Goal: Task Accomplishment & Management: Manage account settings

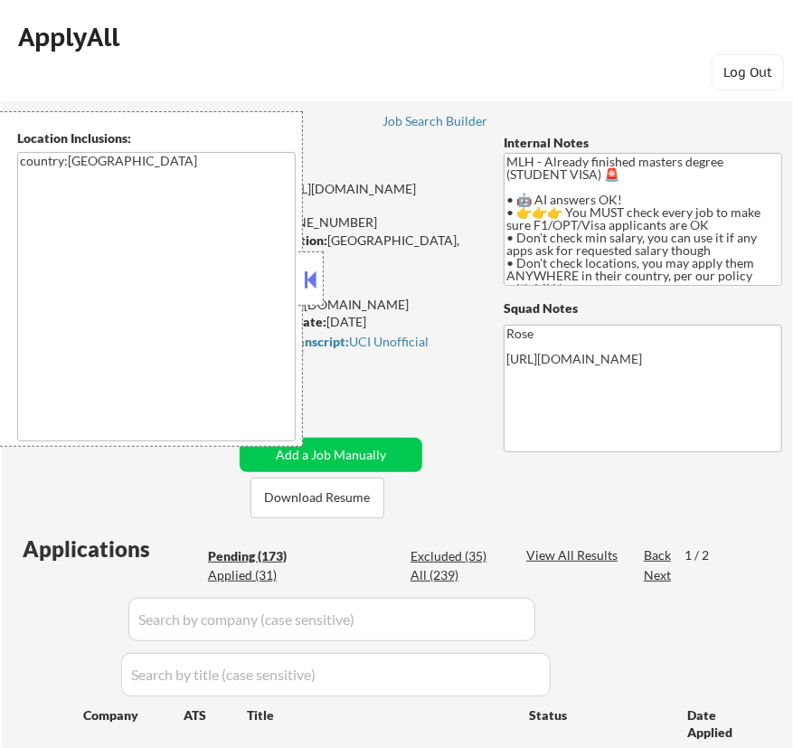
click at [315, 271] on button at bounding box center [311, 279] width 20 height 27
select select ""pending""
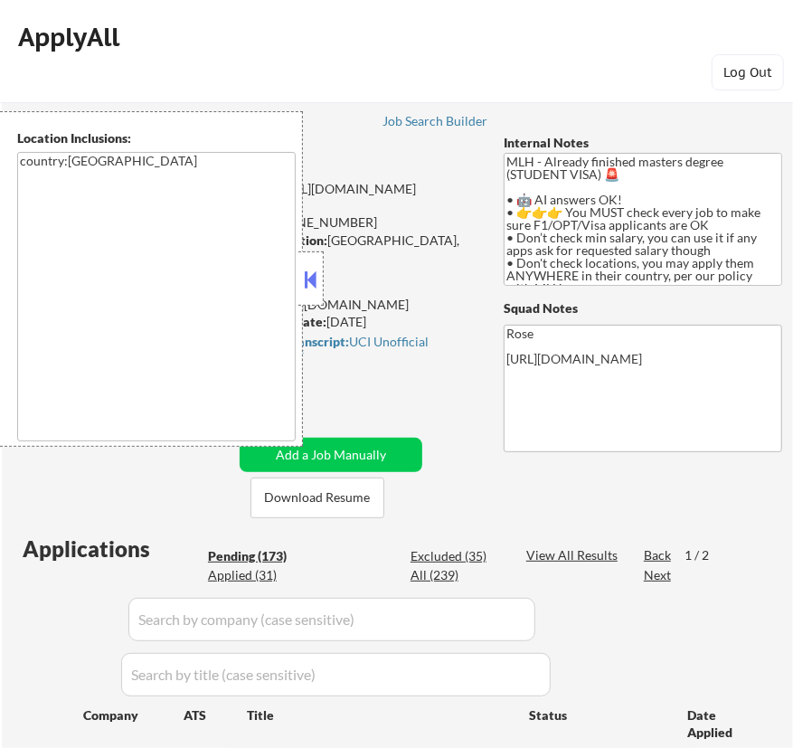
select select ""pending""
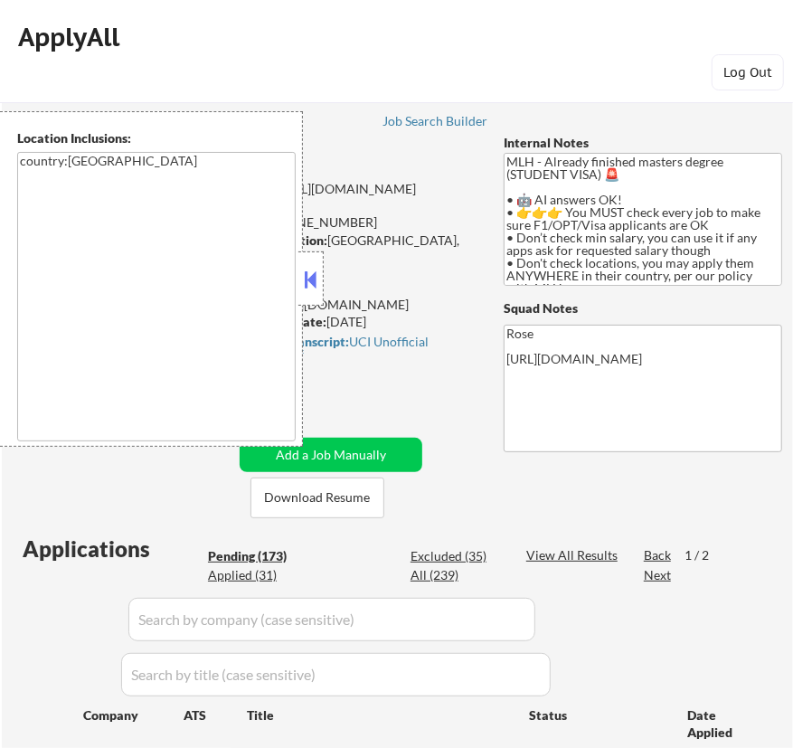
select select ""pending""
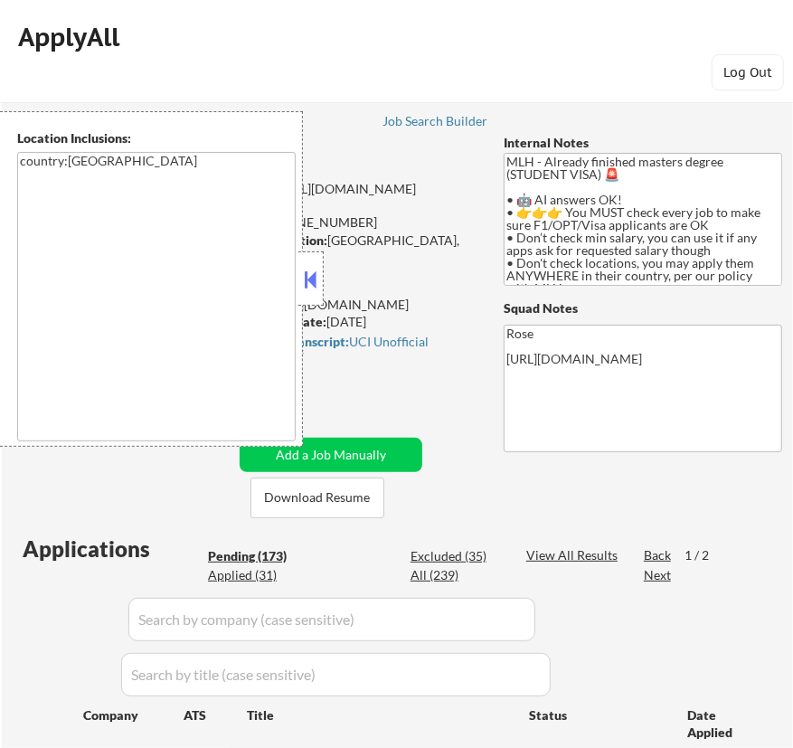
select select ""pending""
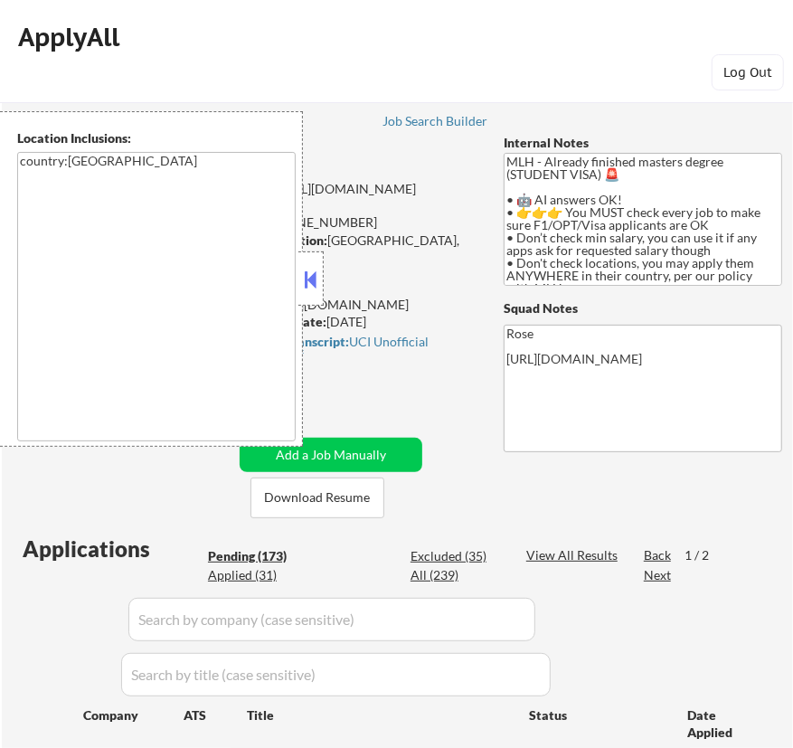
select select ""pending""
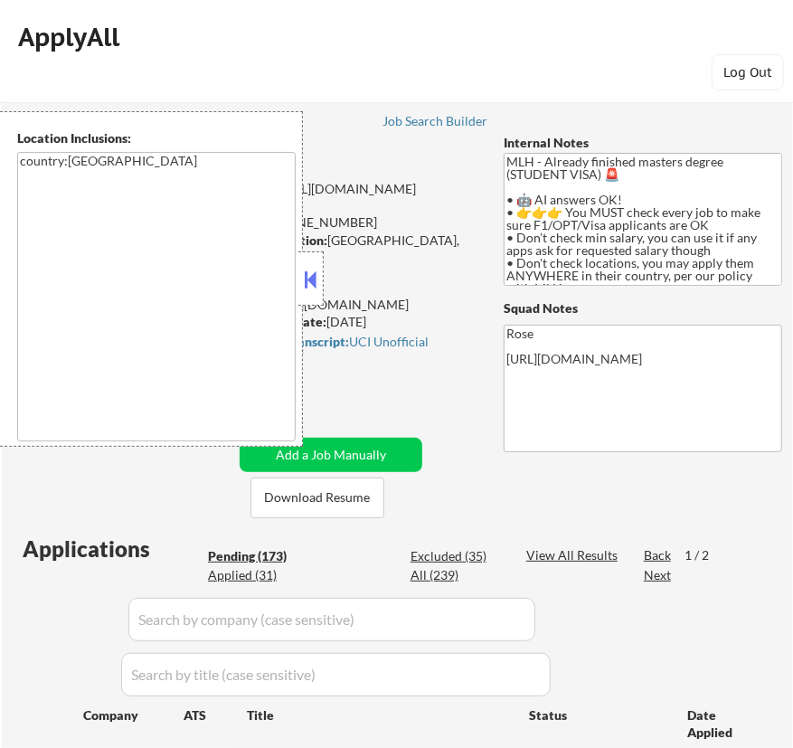
select select ""pending""
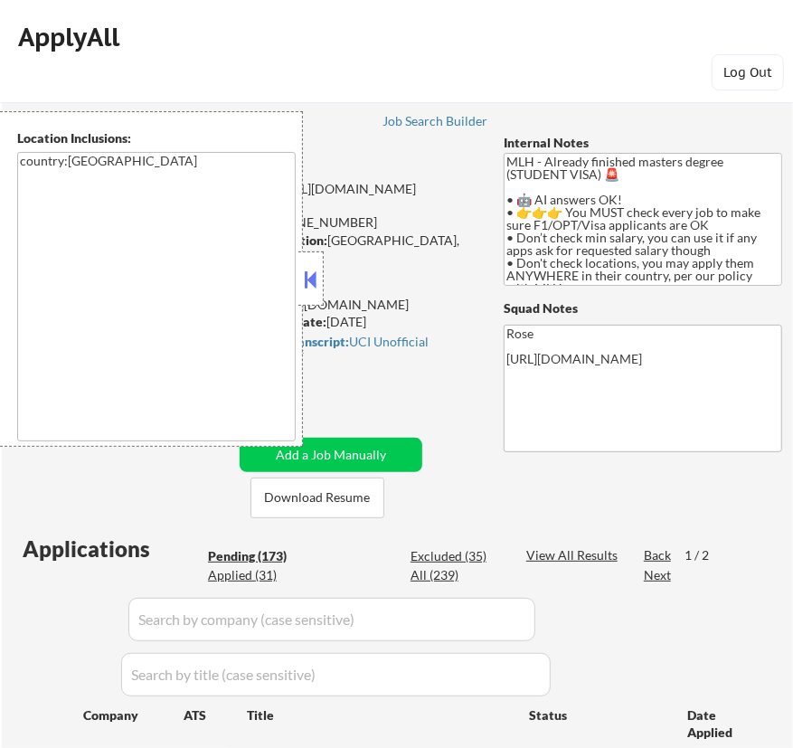
select select ""pending""
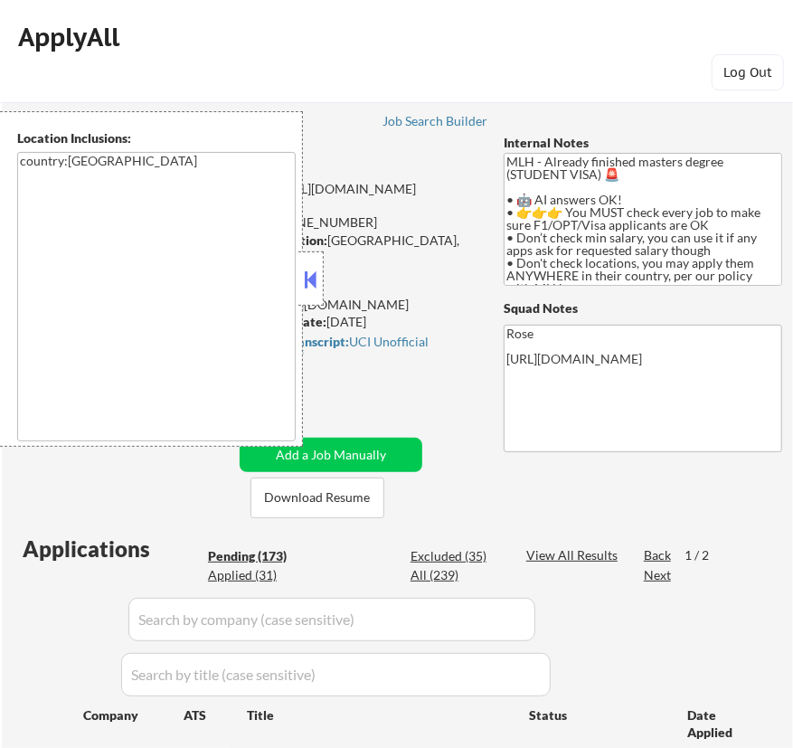
select select ""pending""
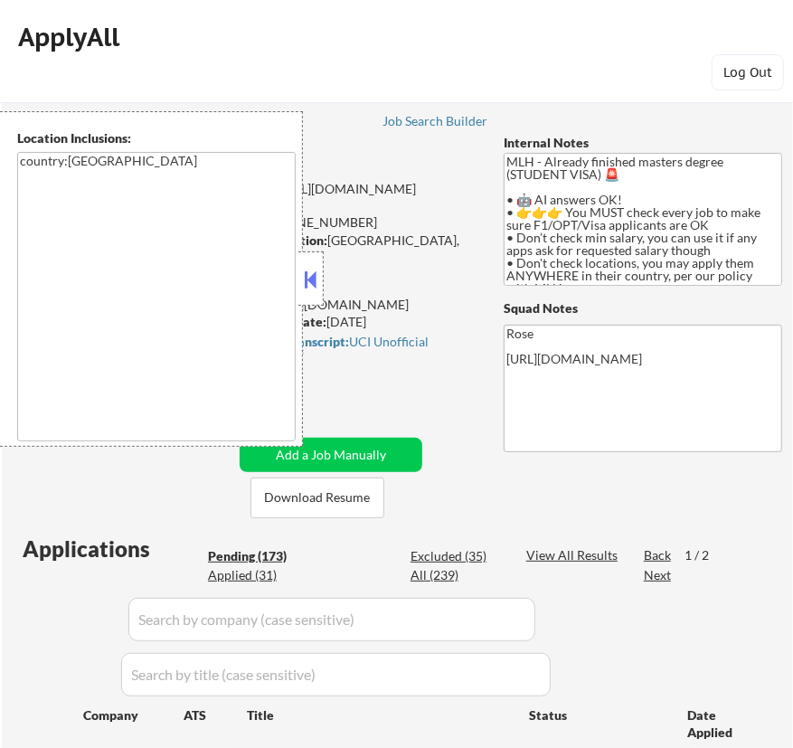
select select ""pending""
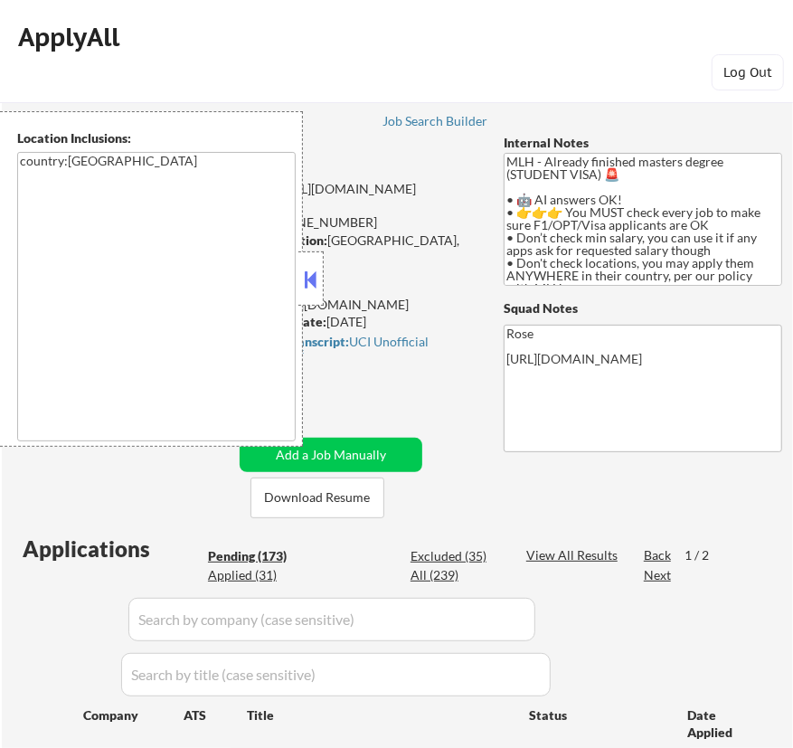
select select ""pending""
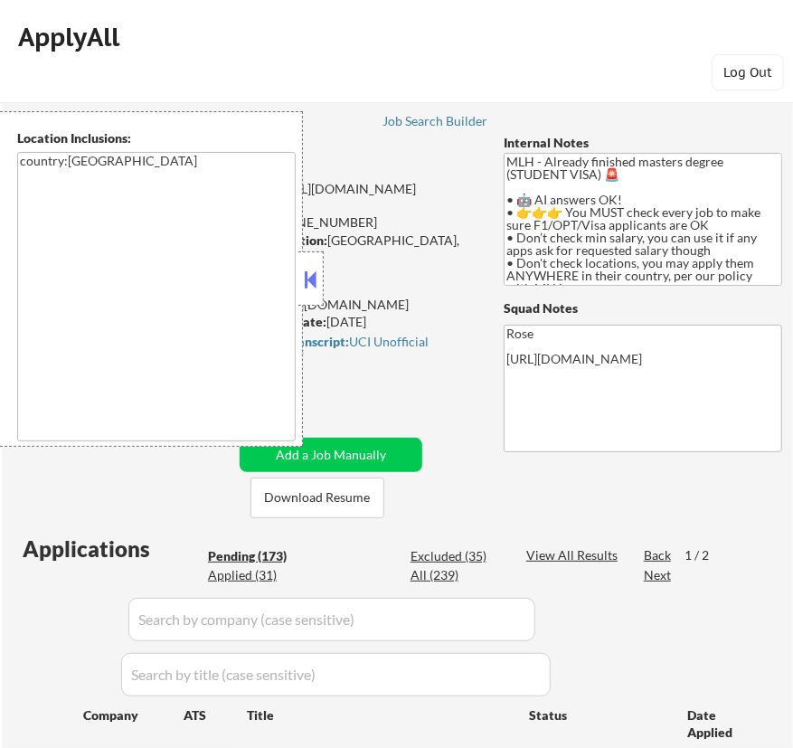
select select ""pending""
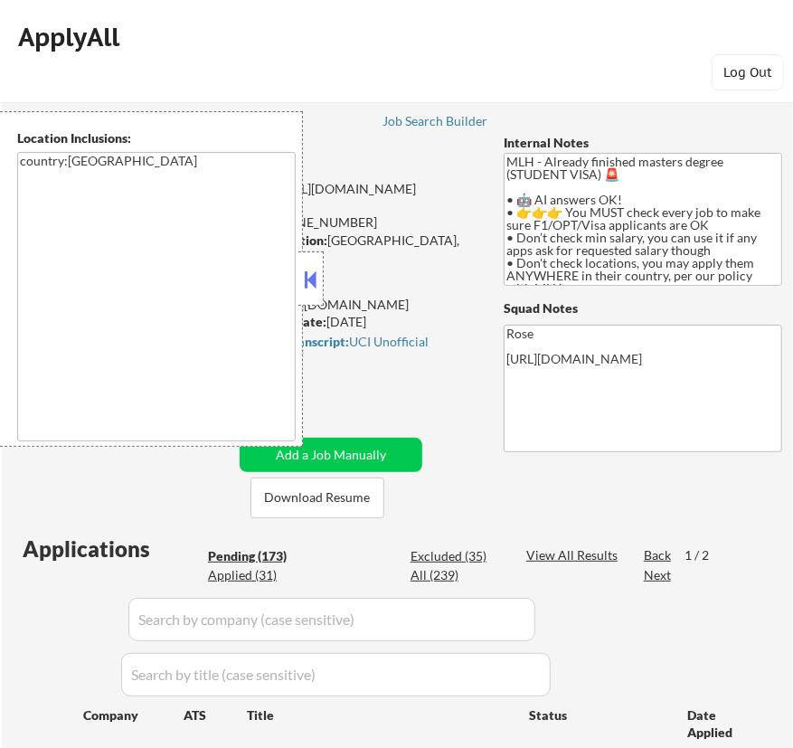
select select ""pending""
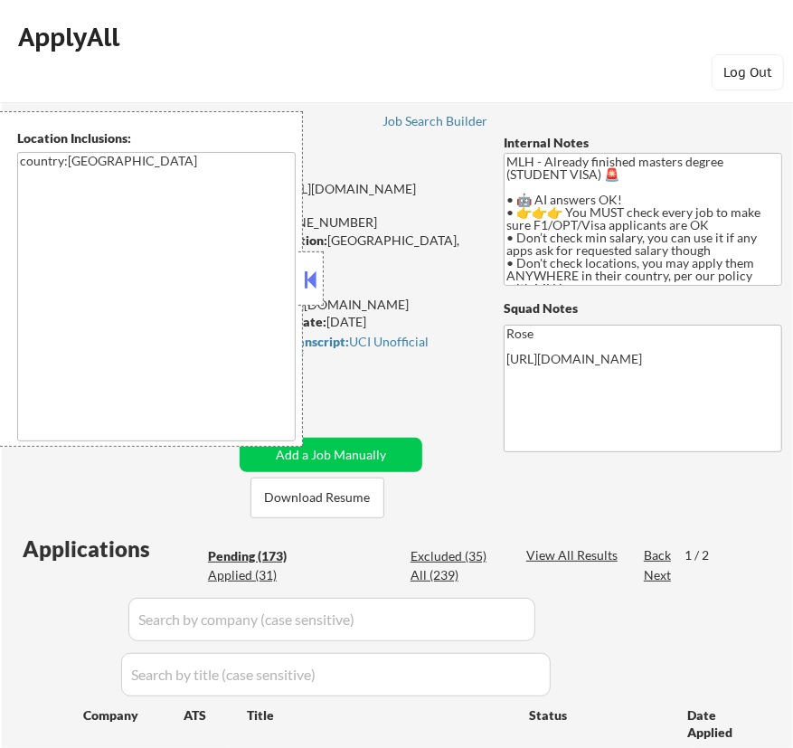
select select ""pending""
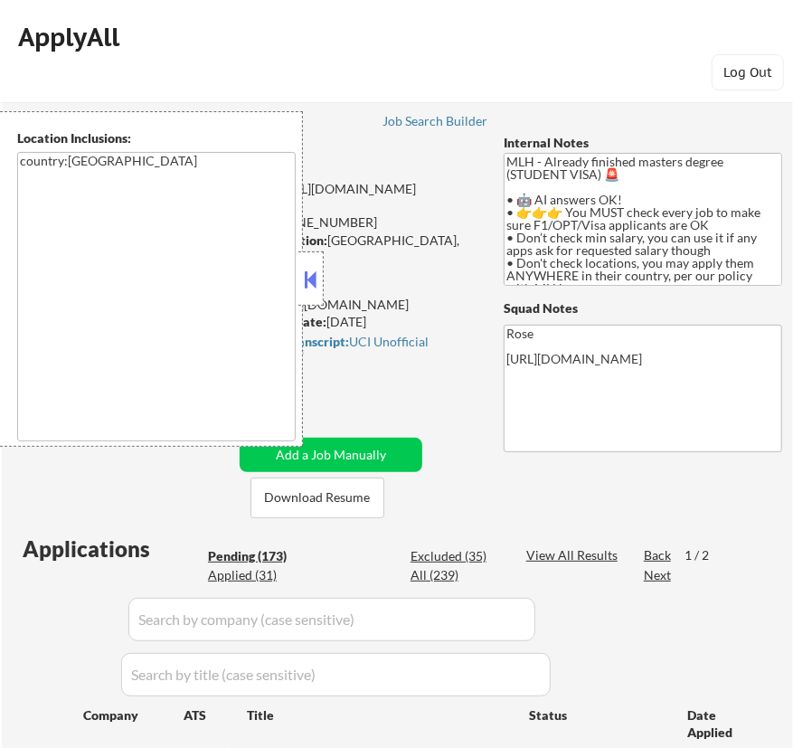
select select ""pending""
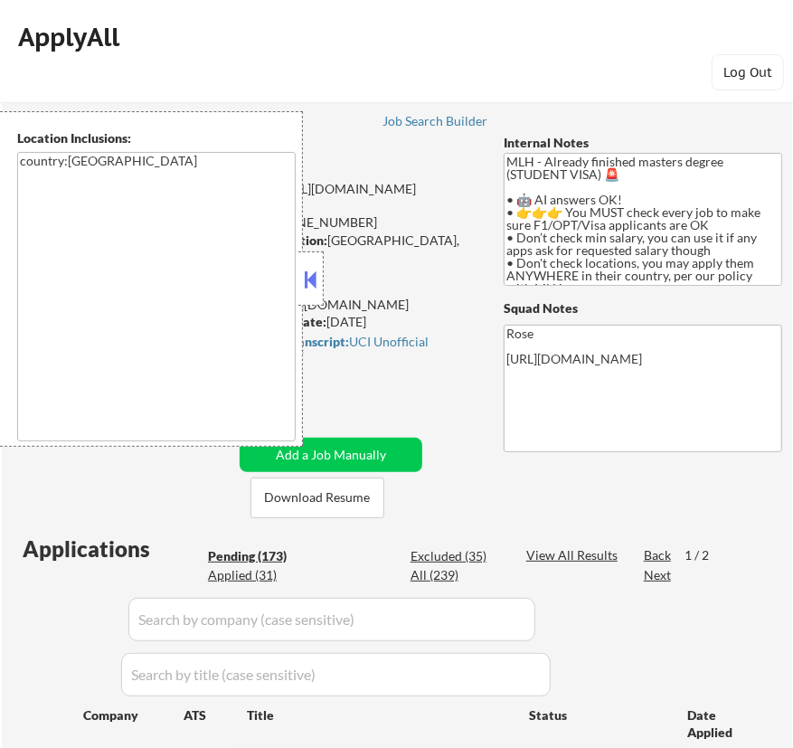
select select ""pending""
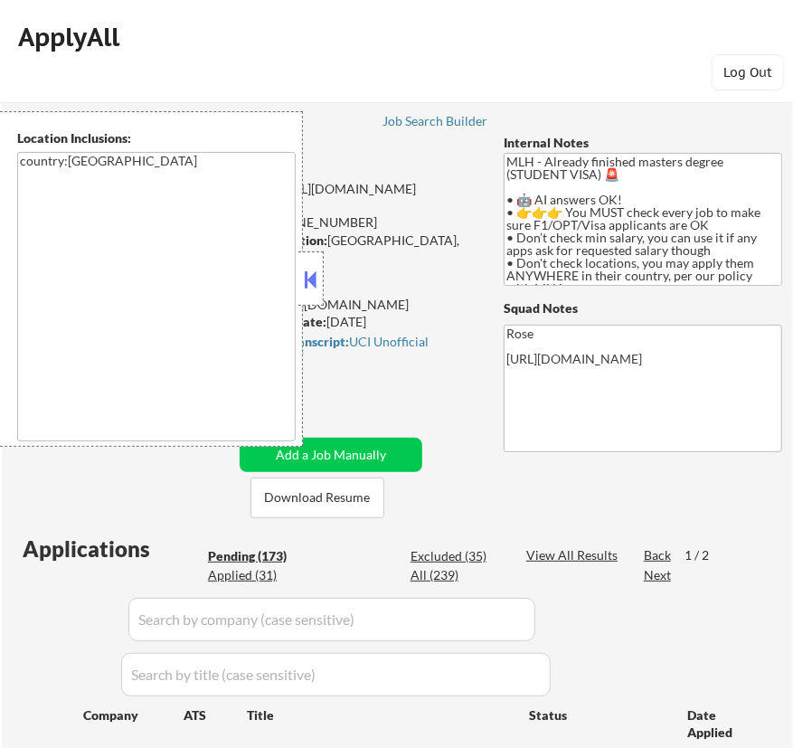
select select ""pending""
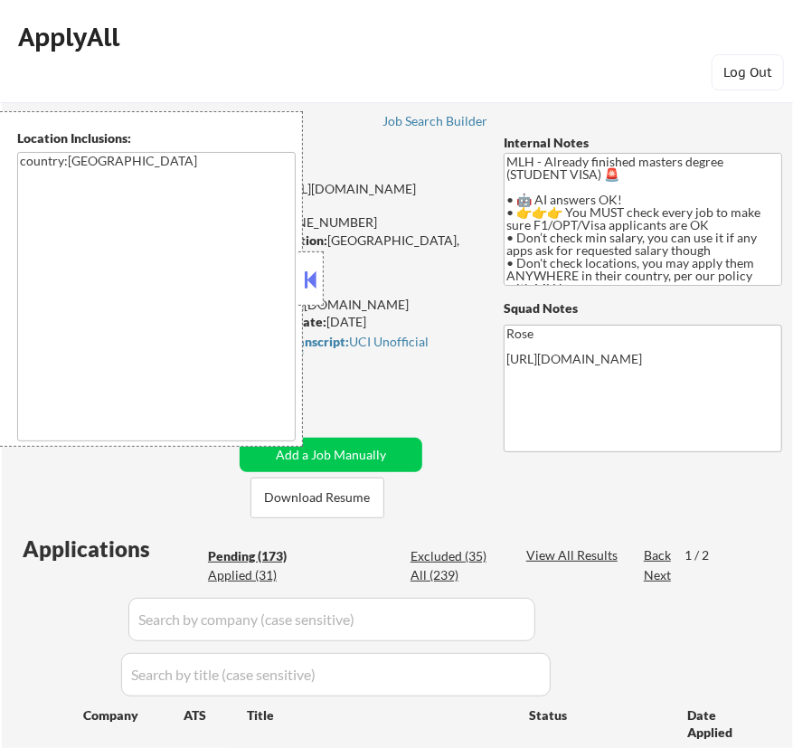
select select ""pending""
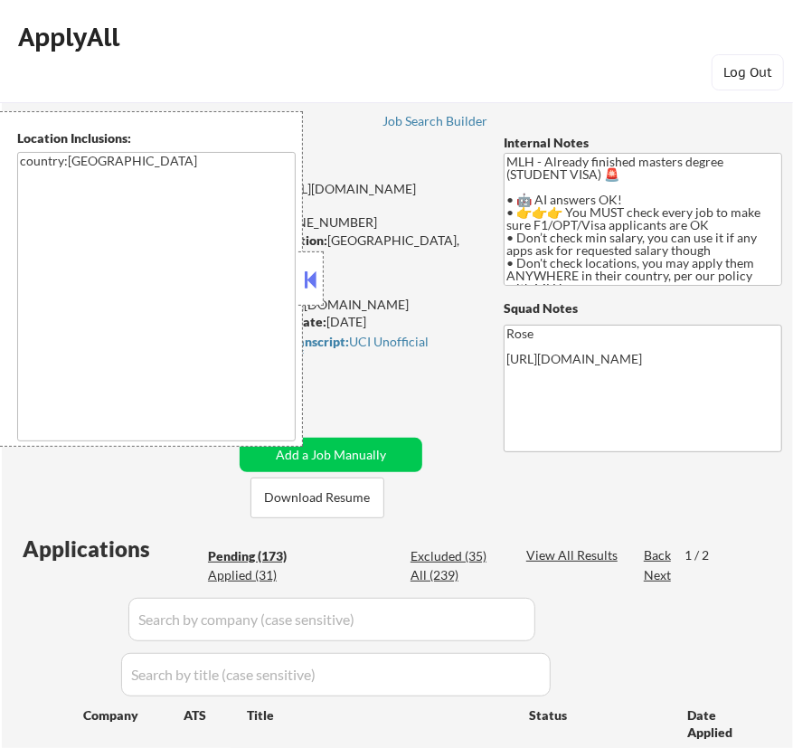
select select ""pending""
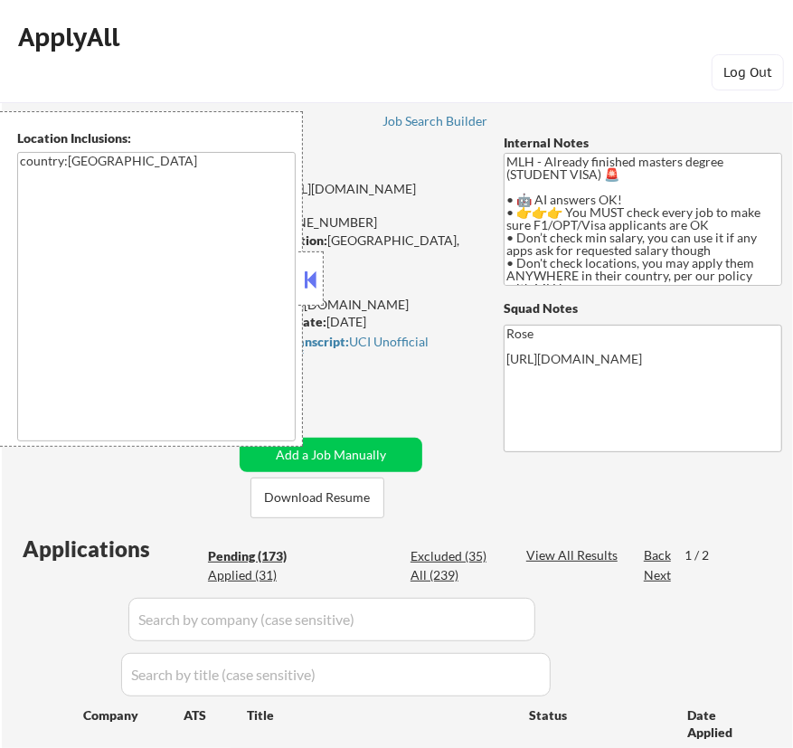
select select ""pending""
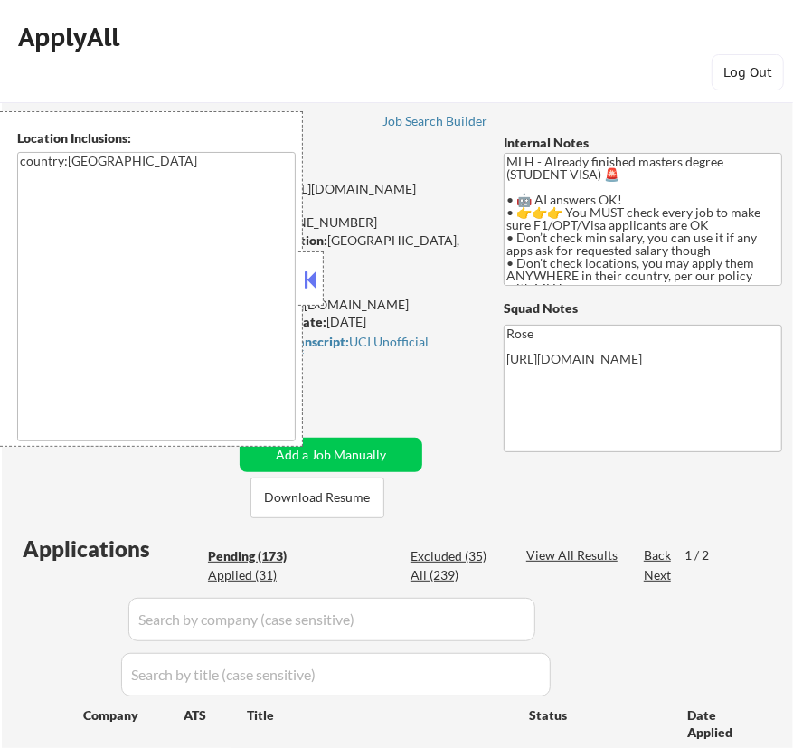
select select ""pending""
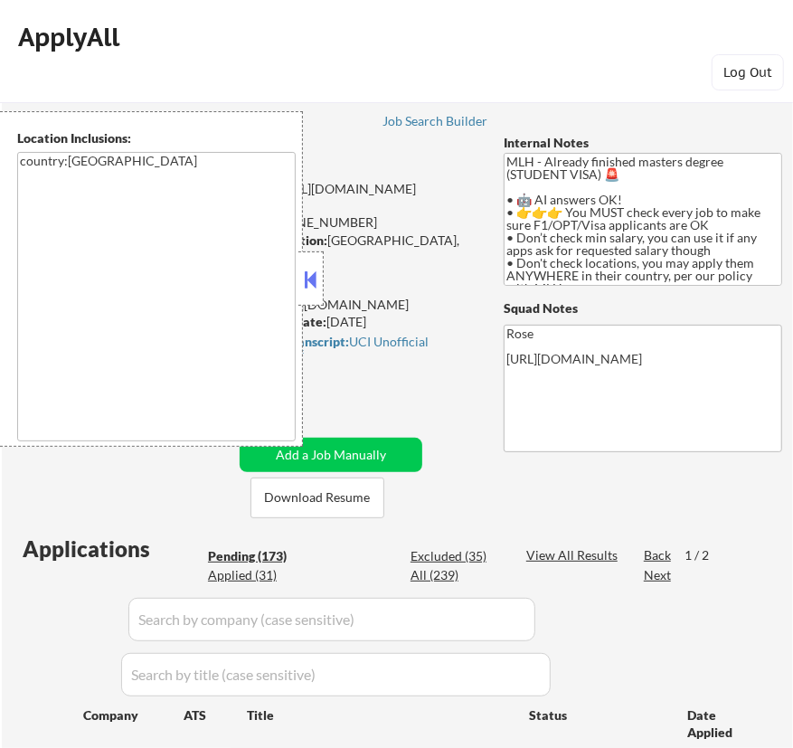
select select ""pending""
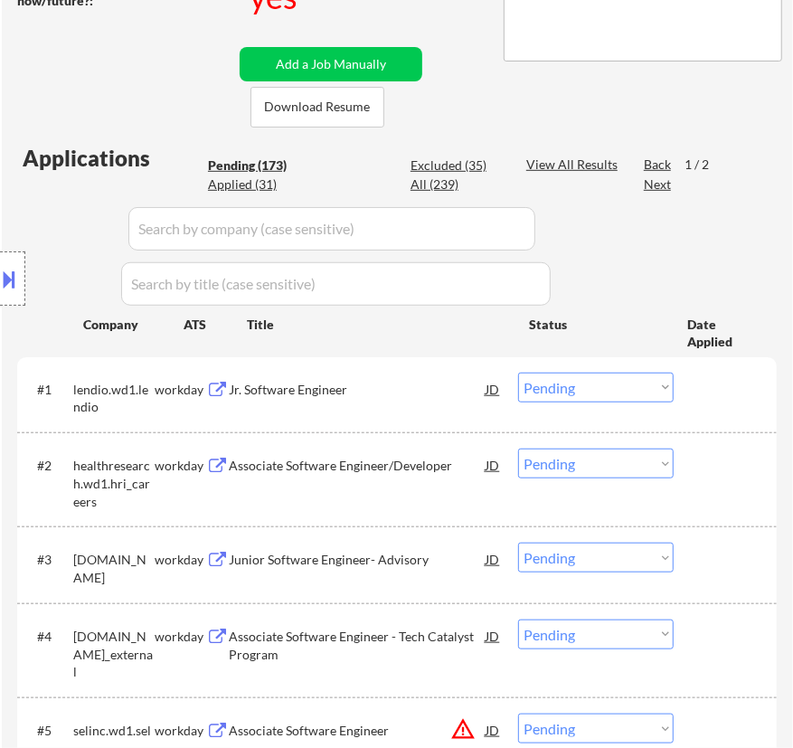
scroll to position [410, 0]
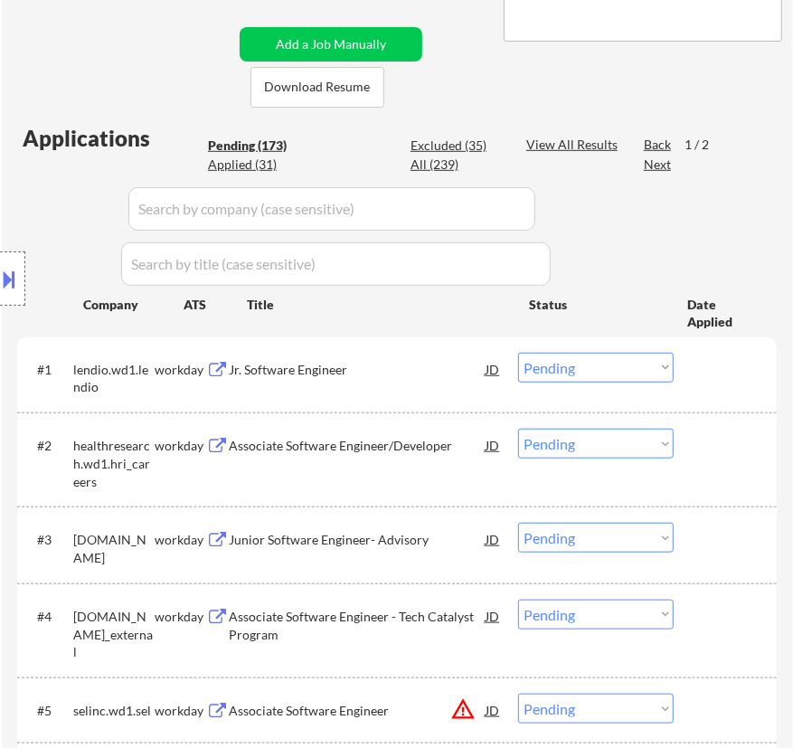
click at [403, 366] on div "Jr. Software Engineer" at bounding box center [357, 370] width 257 height 18
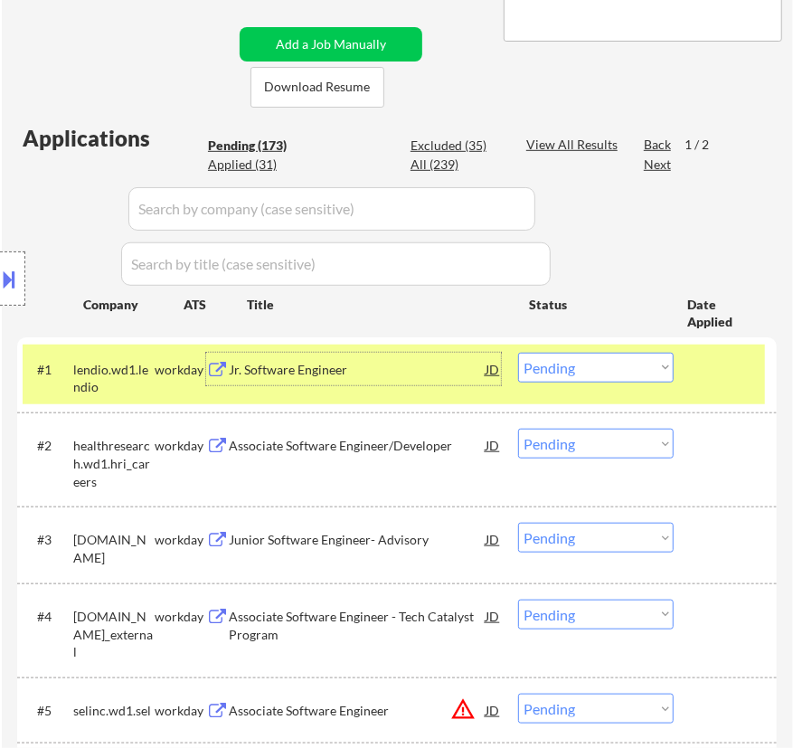
click at [617, 365] on select "Choose an option... Pending Applied Excluded (Questions) Excluded (Expired) Exc…" at bounding box center [595, 368] width 155 height 30
click at [518, 353] on select "Choose an option... Pending Applied Excluded (Questions) Excluded (Expired) Exc…" at bounding box center [595, 368] width 155 height 30
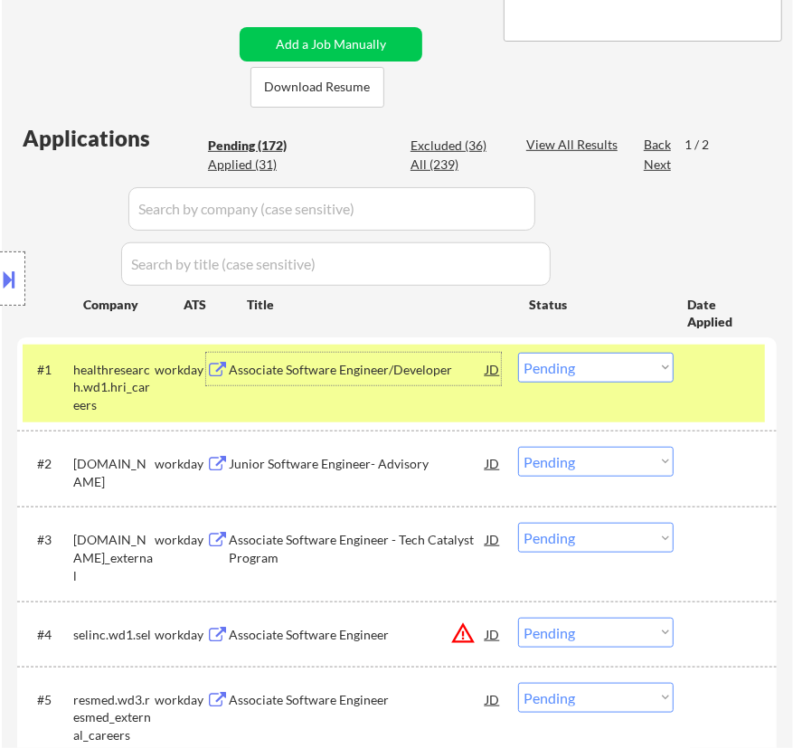
click at [419, 379] on div "Associate Software Engineer/Developer" at bounding box center [357, 369] width 257 height 33
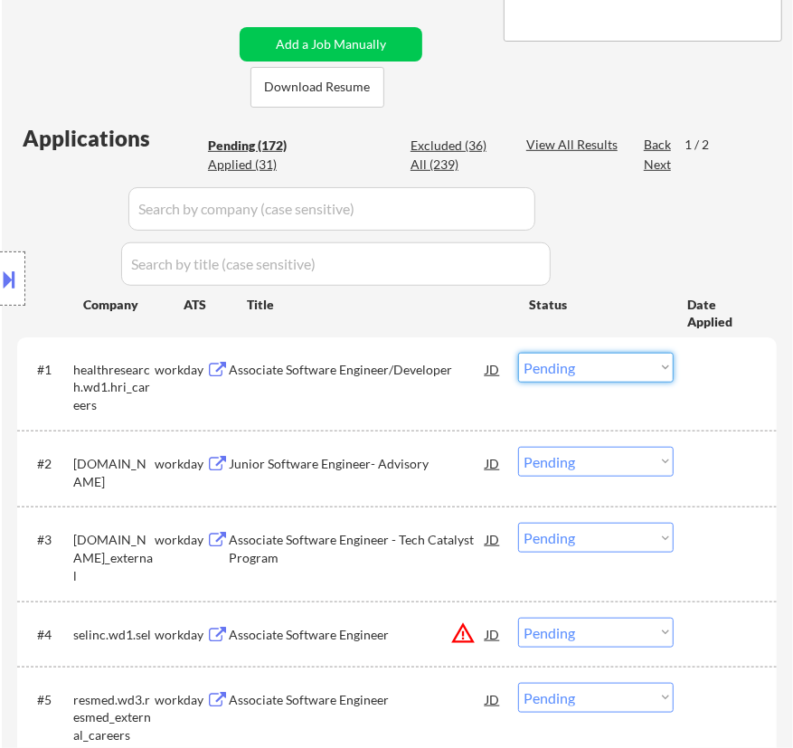
click at [586, 363] on select "Choose an option... Pending Applied Excluded (Questions) Excluded (Expired) Exc…" at bounding box center [595, 368] width 155 height 30
click at [518, 353] on select "Choose an option... Pending Applied Excluded (Questions) Excluded (Expired) Exc…" at bounding box center [595, 368] width 155 height 30
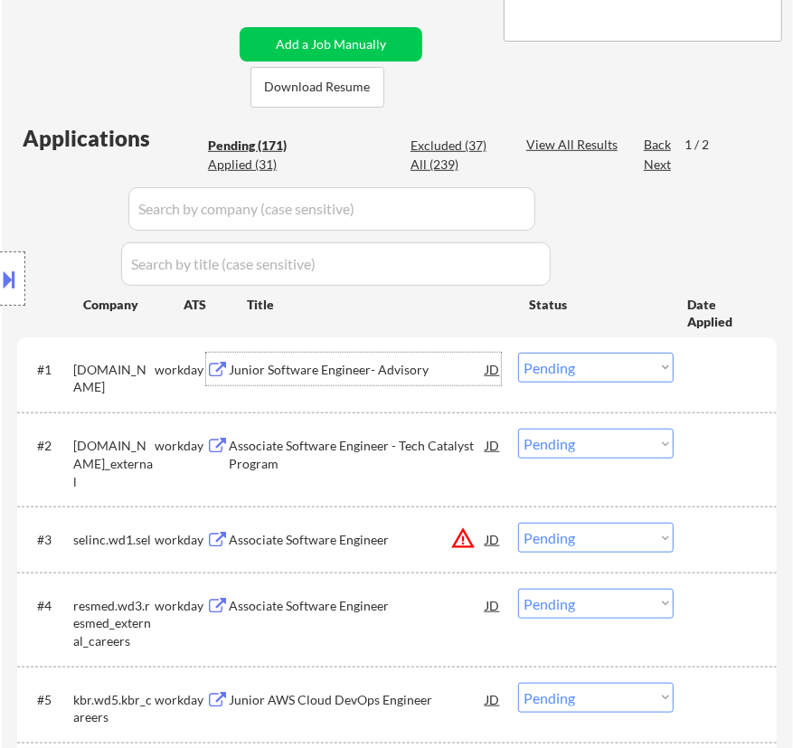
click at [406, 371] on div "Junior Software Engineer- Advisory" at bounding box center [357, 370] width 257 height 18
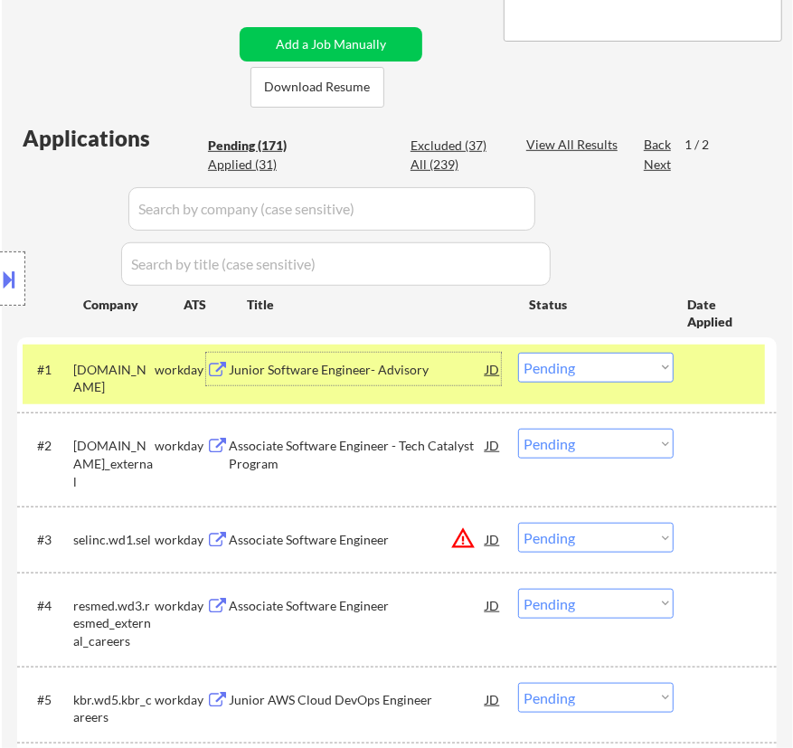
click at [623, 358] on select "Choose an option... Pending Applied Excluded (Questions) Excluded (Expired) Exc…" at bounding box center [595, 368] width 155 height 30
click at [518, 353] on select "Choose an option... Pending Applied Excluded (Questions) Excluded (Expired) Exc…" at bounding box center [595, 368] width 155 height 30
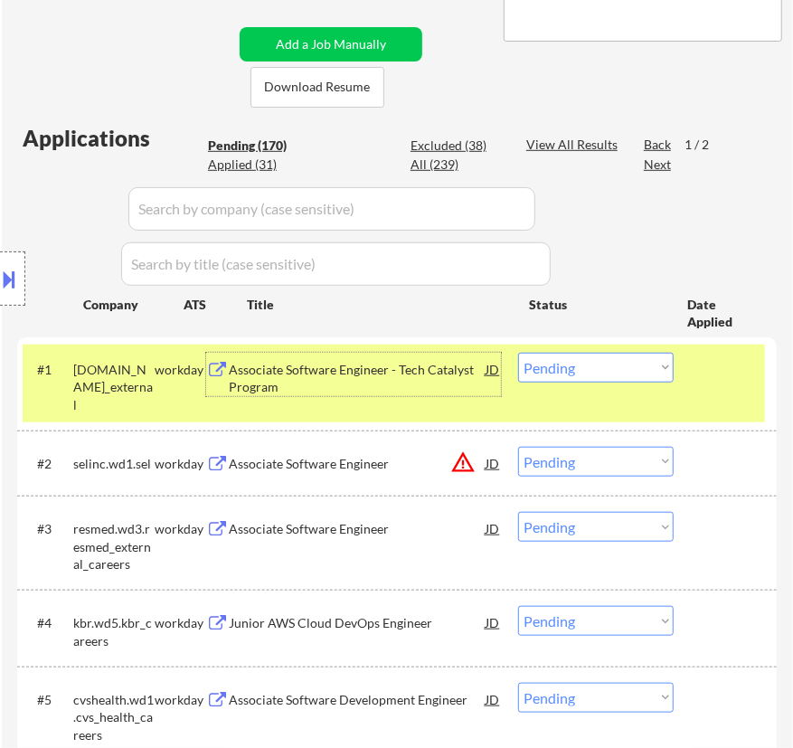
click at [461, 375] on div "Associate Software Engineer - Tech Catalyst Program" at bounding box center [357, 378] width 257 height 35
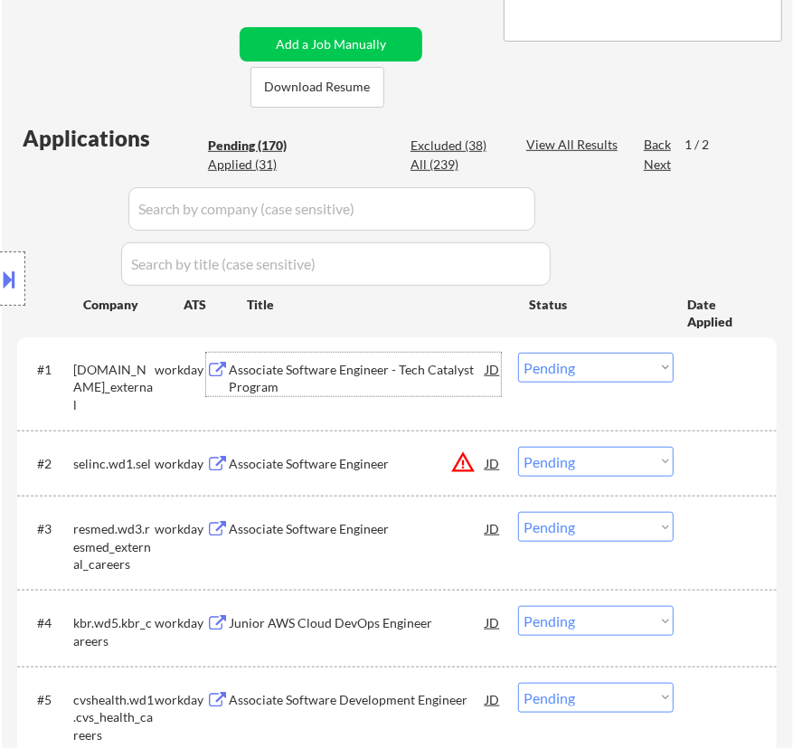
click at [588, 365] on select "Choose an option... Pending Applied Excluded (Questions) Excluded (Expired) Exc…" at bounding box center [595, 368] width 155 height 30
click at [518, 353] on select "Choose an option... Pending Applied Excluded (Questions) Excluded (Expired) Exc…" at bounding box center [595, 368] width 155 height 30
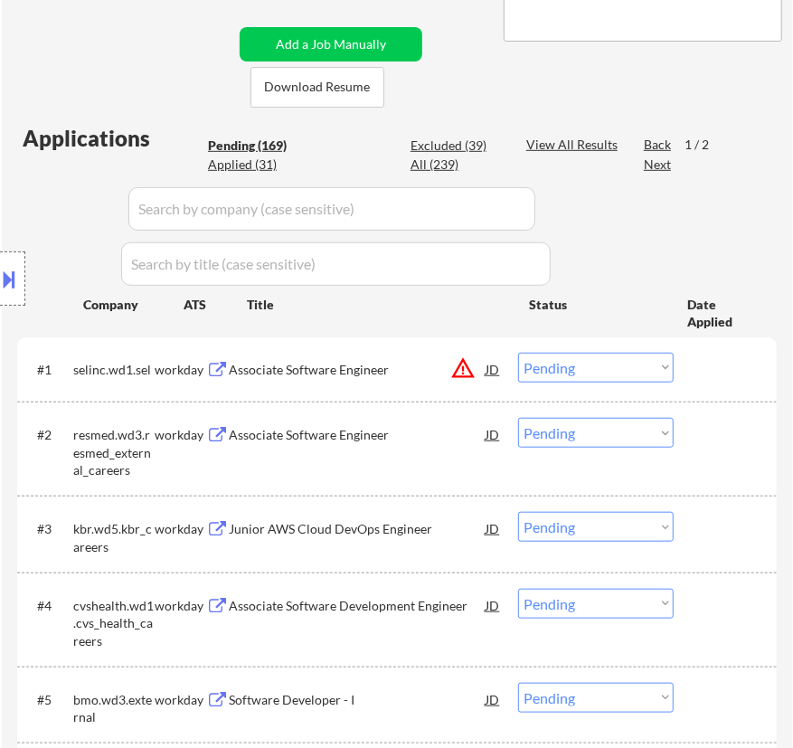
click at [330, 377] on div "Associate Software Engineer" at bounding box center [357, 370] width 257 height 18
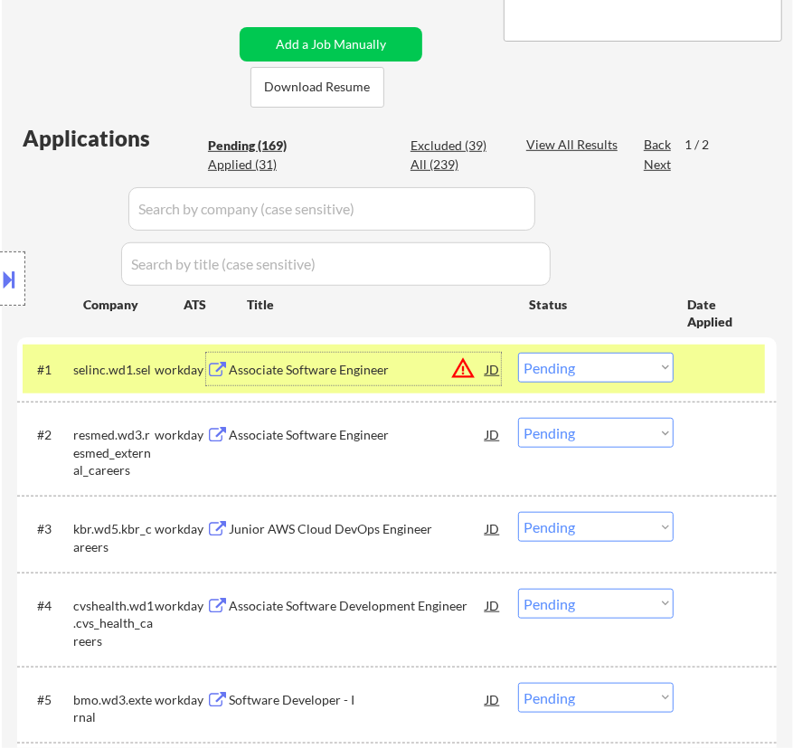
click at [564, 362] on select "Choose an option... Pending Applied Excluded (Questions) Excluded (Expired) Exc…" at bounding box center [595, 368] width 155 height 30
click at [518, 353] on select "Choose an option... Pending Applied Excluded (Questions) Excluded (Expired) Exc…" at bounding box center [595, 368] width 155 height 30
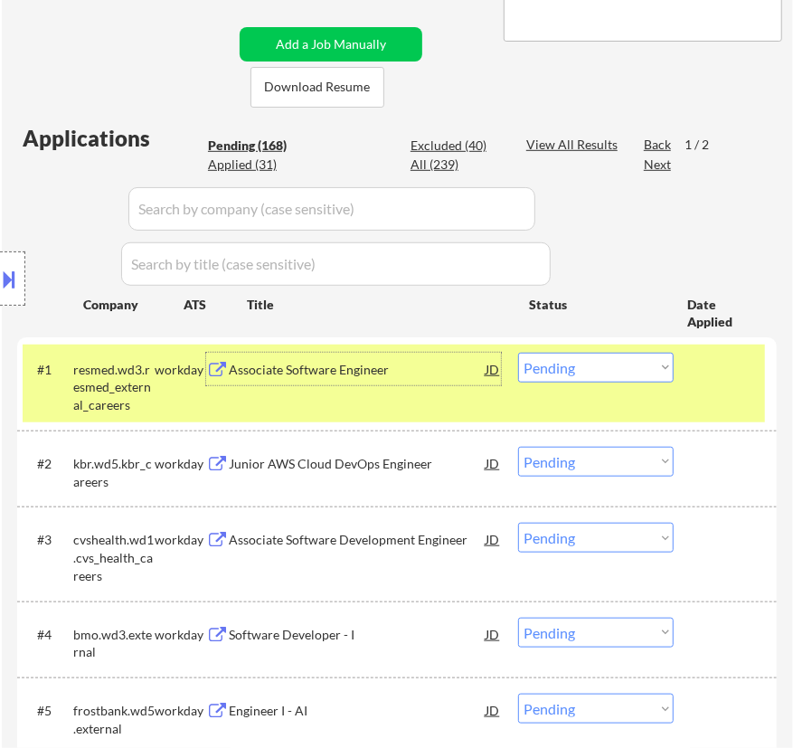
click at [417, 373] on div "Associate Software Engineer" at bounding box center [357, 370] width 257 height 18
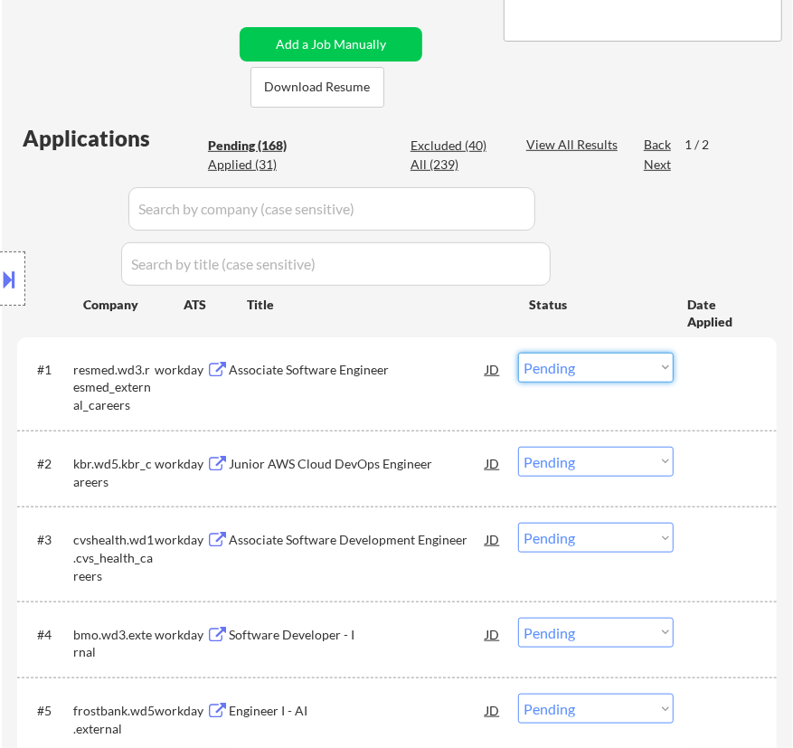
click at [624, 368] on select "Choose an option... Pending Applied Excluded (Questions) Excluded (Expired) Exc…" at bounding box center [595, 368] width 155 height 30
click at [518, 353] on select "Choose an option... Pending Applied Excluded (Questions) Excluded (Expired) Exc…" at bounding box center [595, 368] width 155 height 30
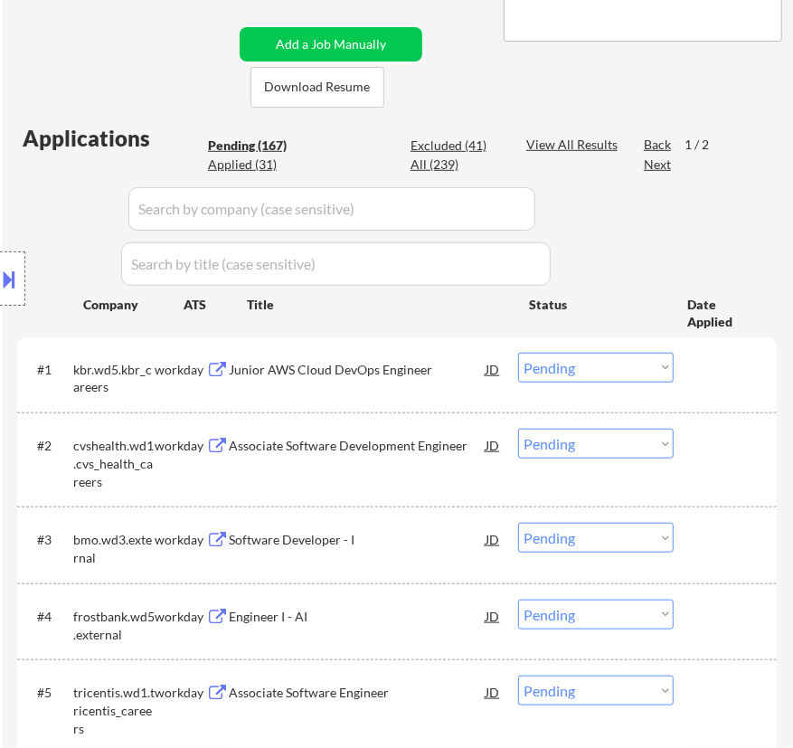
click at [434, 372] on div "Junior AWS Cloud DevOps Engineer" at bounding box center [357, 370] width 257 height 18
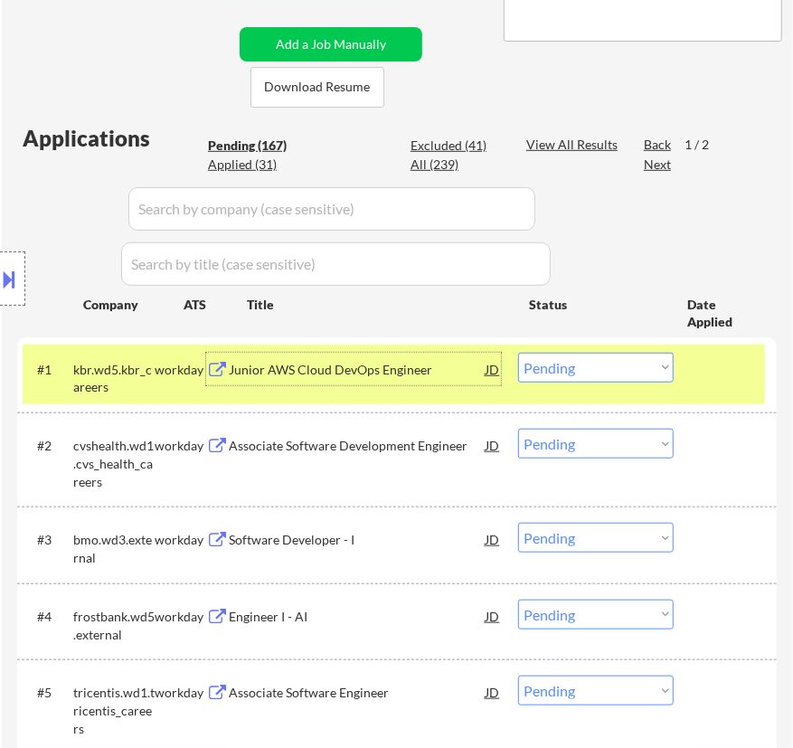
click at [579, 362] on select "Choose an option... Pending Applied Excluded (Questions) Excluded (Expired) Exc…" at bounding box center [595, 368] width 155 height 30
click at [518, 353] on select "Choose an option... Pending Applied Excluded (Questions) Excluded (Expired) Exc…" at bounding box center [595, 368] width 155 height 30
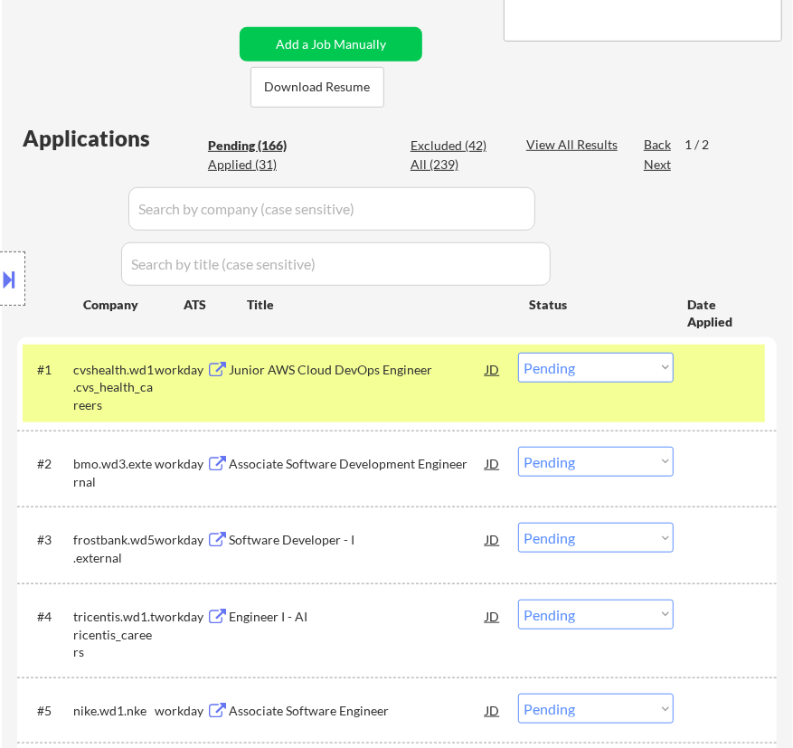
click at [420, 361] on div "Junior AWS Cloud DevOps Engineer" at bounding box center [357, 370] width 257 height 18
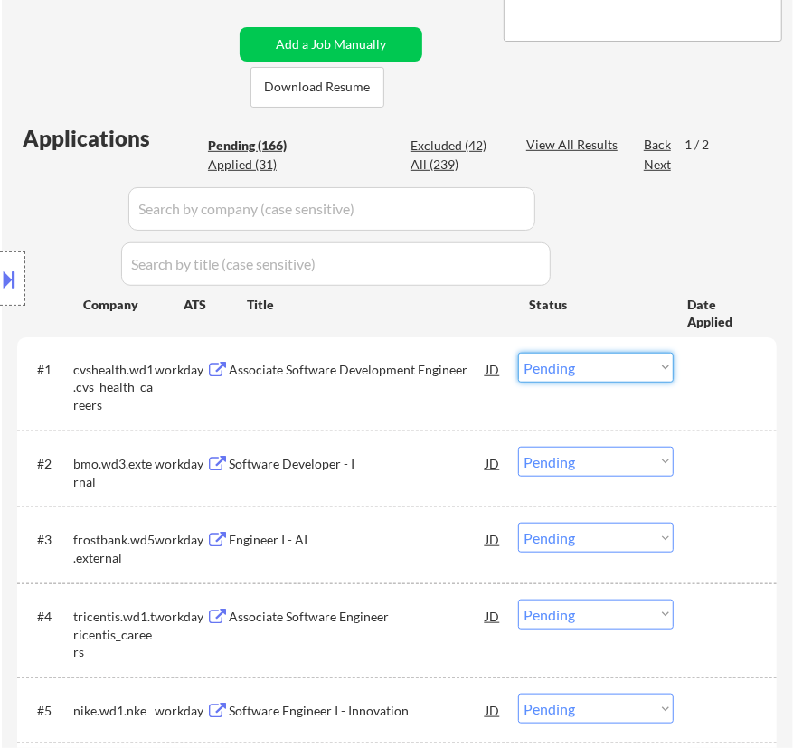
click at [577, 374] on select "Choose an option... Pending Applied Excluded (Questions) Excluded (Expired) Exc…" at bounding box center [595, 368] width 155 height 30
click at [518, 353] on select "Choose an option... Pending Applied Excluded (Questions) Excluded (Expired) Exc…" at bounding box center [595, 368] width 155 height 30
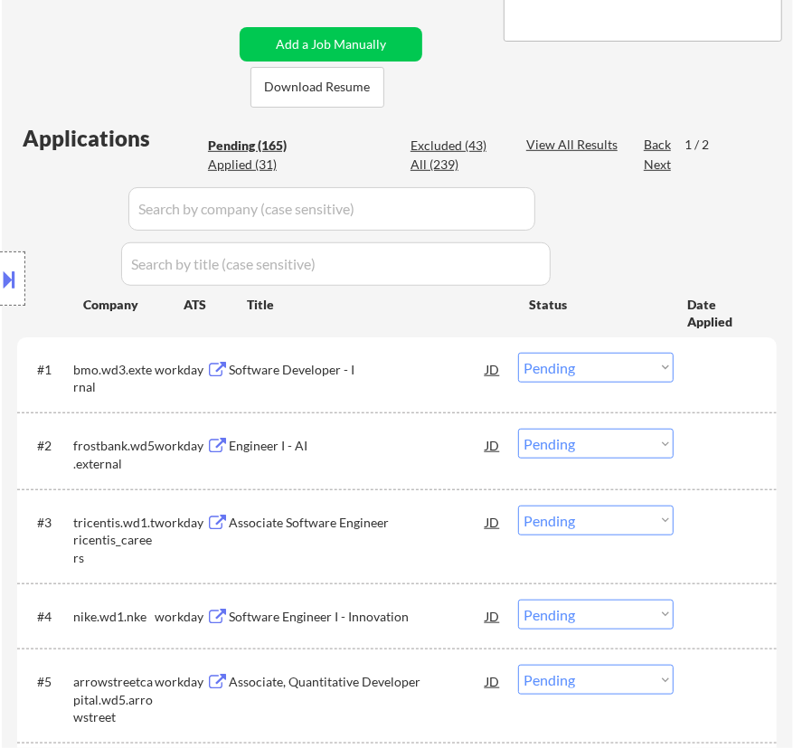
click at [355, 367] on div "Software Developer - I" at bounding box center [357, 370] width 257 height 18
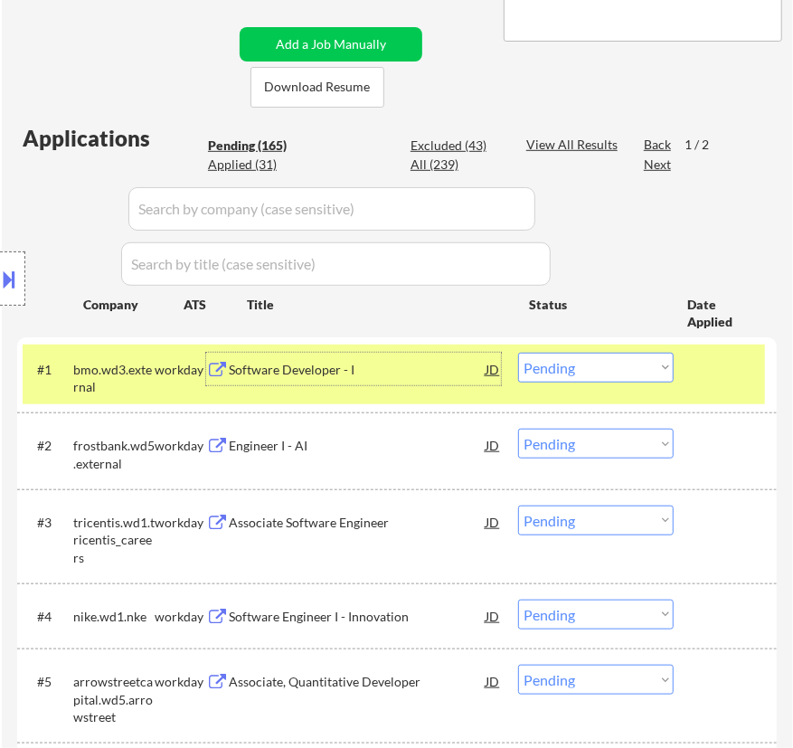
click at [595, 364] on select "Choose an option... Pending Applied Excluded (Questions) Excluded (Expired) Exc…" at bounding box center [595, 368] width 155 height 30
click at [518, 353] on select "Choose an option... Pending Applied Excluded (Questions) Excluded (Expired) Exc…" at bounding box center [595, 368] width 155 height 30
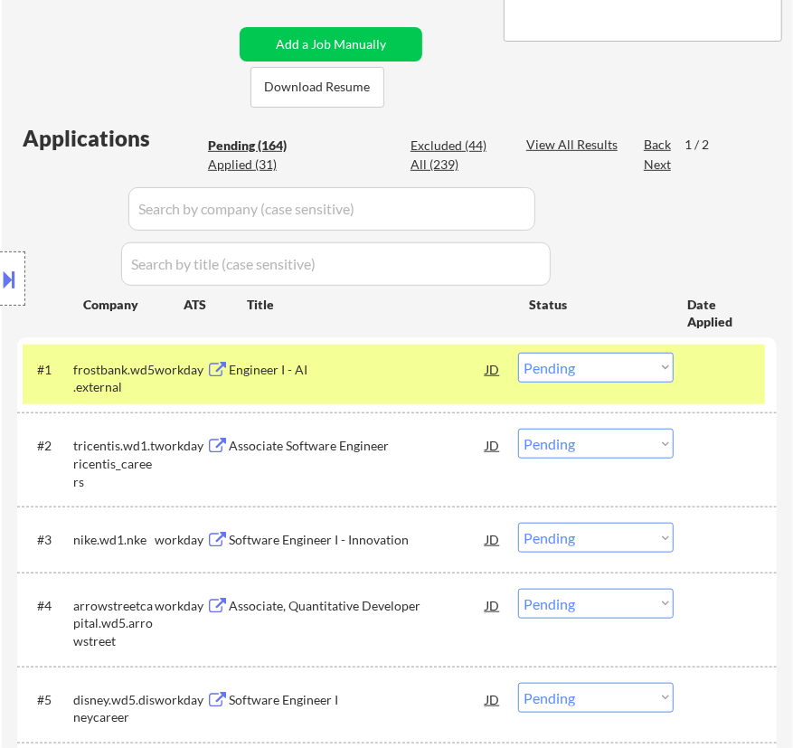
click at [399, 372] on div "Engineer I - AI" at bounding box center [357, 370] width 257 height 18
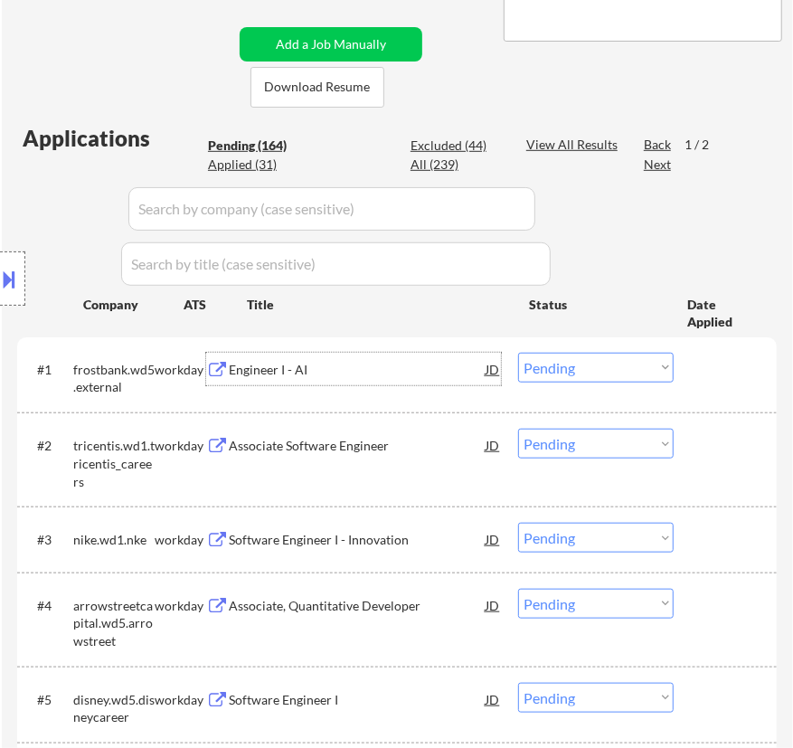
click at [596, 375] on select "Choose an option... Pending Applied Excluded (Questions) Excluded (Expired) Exc…" at bounding box center [595, 368] width 155 height 30
click at [518, 353] on select "Choose an option... Pending Applied Excluded (Questions) Excluded (Expired) Exc…" at bounding box center [595, 368] width 155 height 30
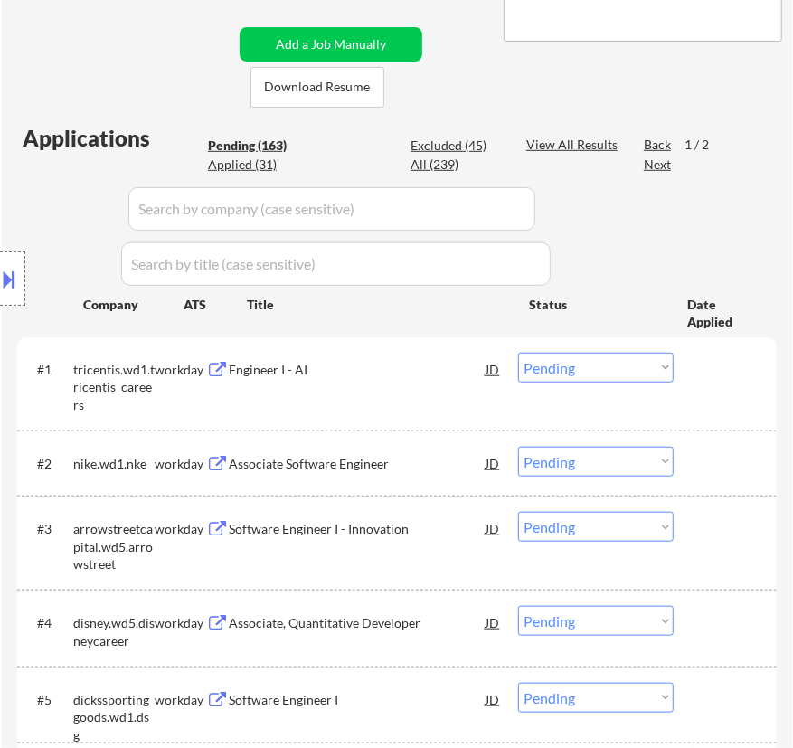
click at [364, 373] on div "Engineer I - AI" at bounding box center [357, 370] width 257 height 18
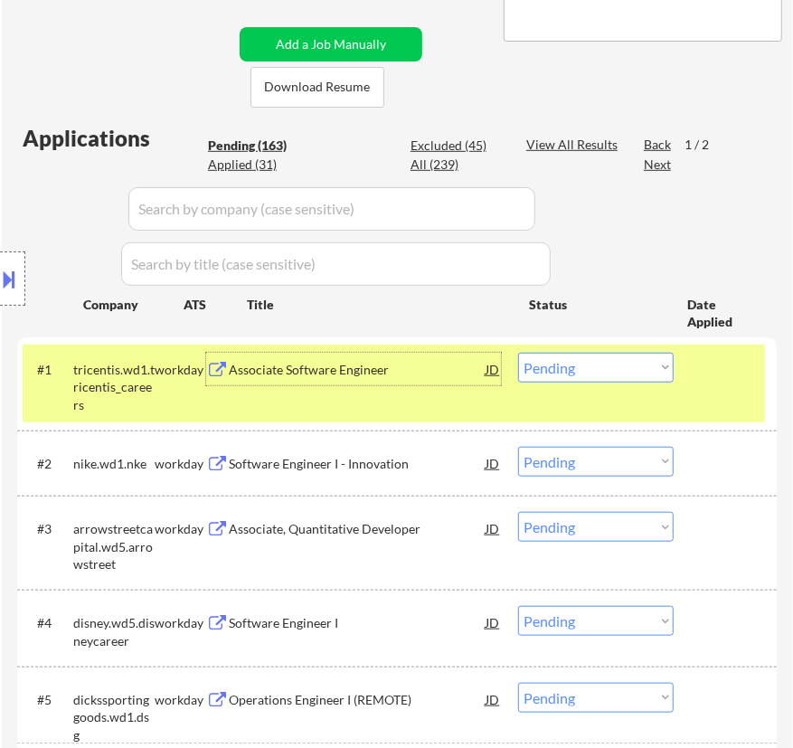
click at [605, 363] on select "Choose an option... Pending Applied Excluded (Questions) Excluded (Expired) Exc…" at bounding box center [595, 368] width 155 height 30
click at [518, 353] on select "Choose an option... Pending Applied Excluded (Questions) Excluded (Expired) Exc…" at bounding box center [595, 368] width 155 height 30
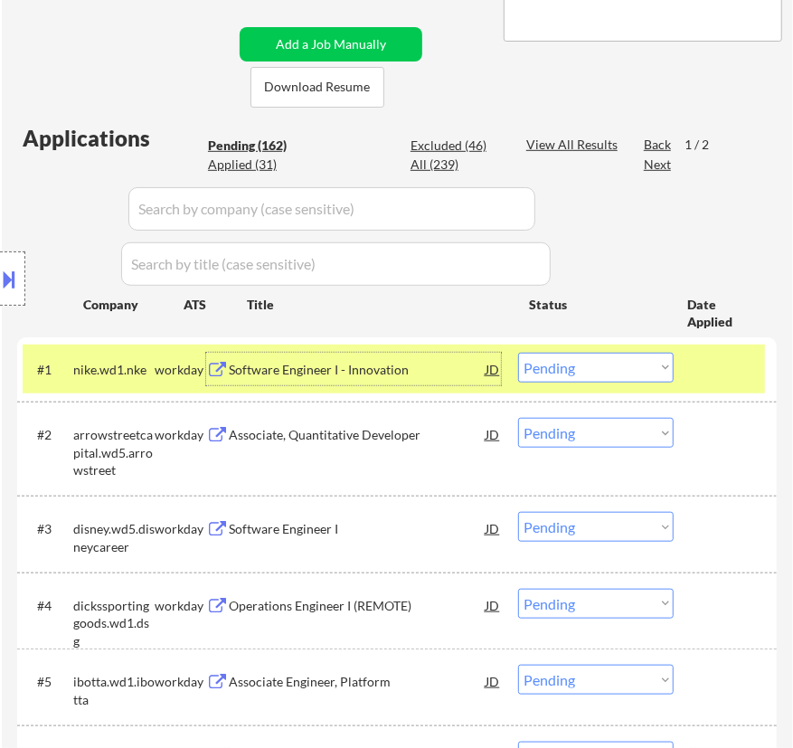
click at [440, 377] on div "Software Engineer I - Innovation" at bounding box center [357, 370] width 257 height 18
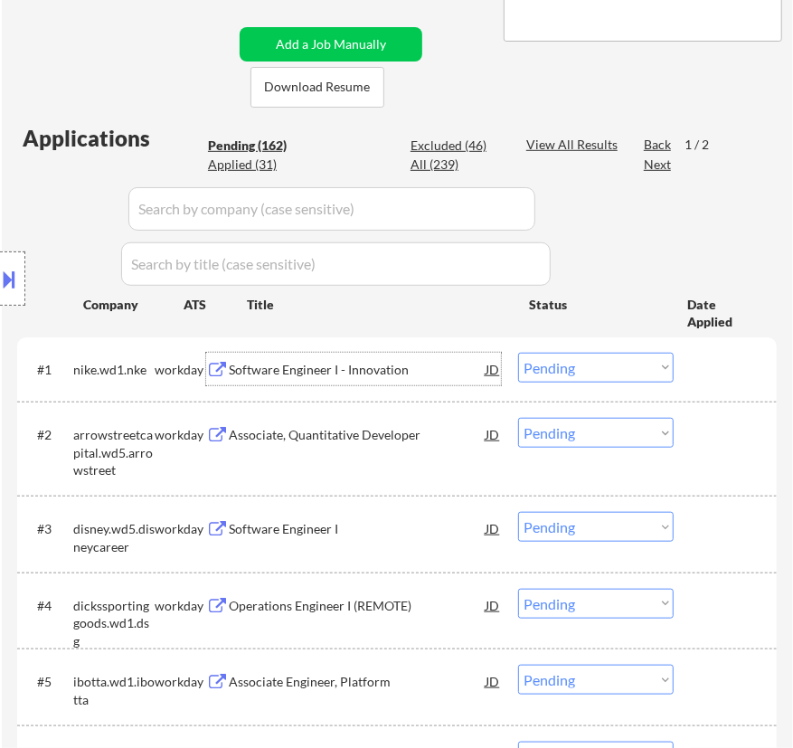
click at [579, 367] on select "Choose an option... Pending Applied Excluded (Questions) Excluded (Expired) Exc…" at bounding box center [595, 368] width 155 height 30
click at [518, 353] on select "Choose an option... Pending Applied Excluded (Questions) Excluded (Expired) Exc…" at bounding box center [595, 368] width 155 height 30
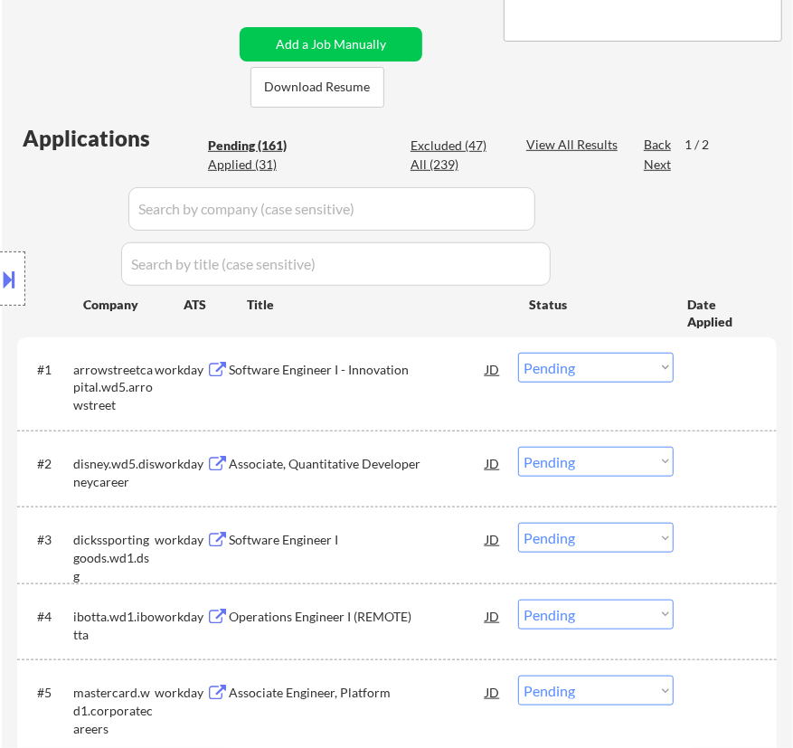
click at [429, 373] on div "Software Engineer I - Innovation" at bounding box center [357, 370] width 257 height 18
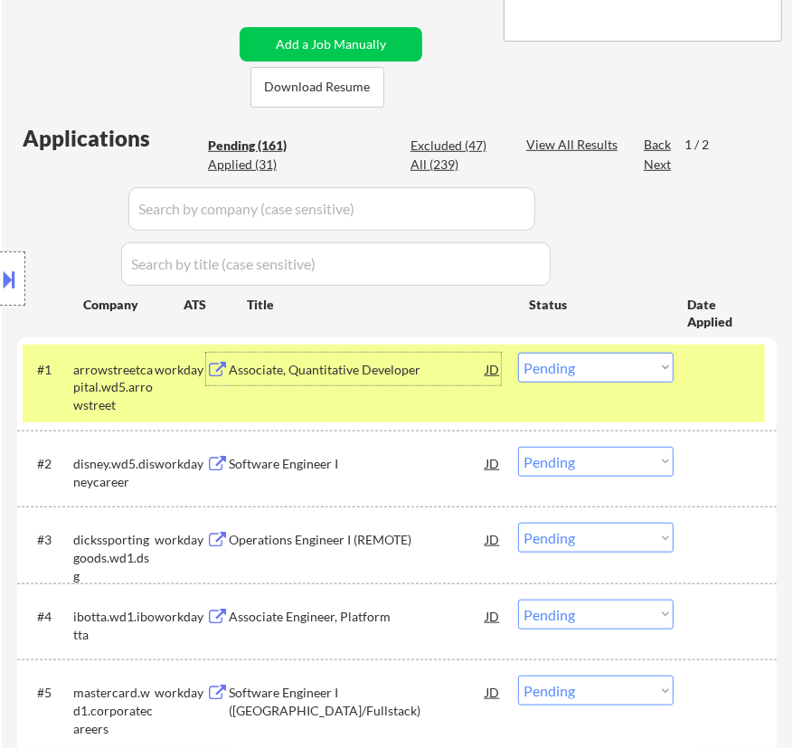
click at [616, 365] on select "Choose an option... Pending Applied Excluded (Questions) Excluded (Expired) Exc…" at bounding box center [595, 368] width 155 height 30
click at [518, 353] on select "Choose an option... Pending Applied Excluded (Questions) Excluded (Expired) Exc…" at bounding box center [595, 368] width 155 height 30
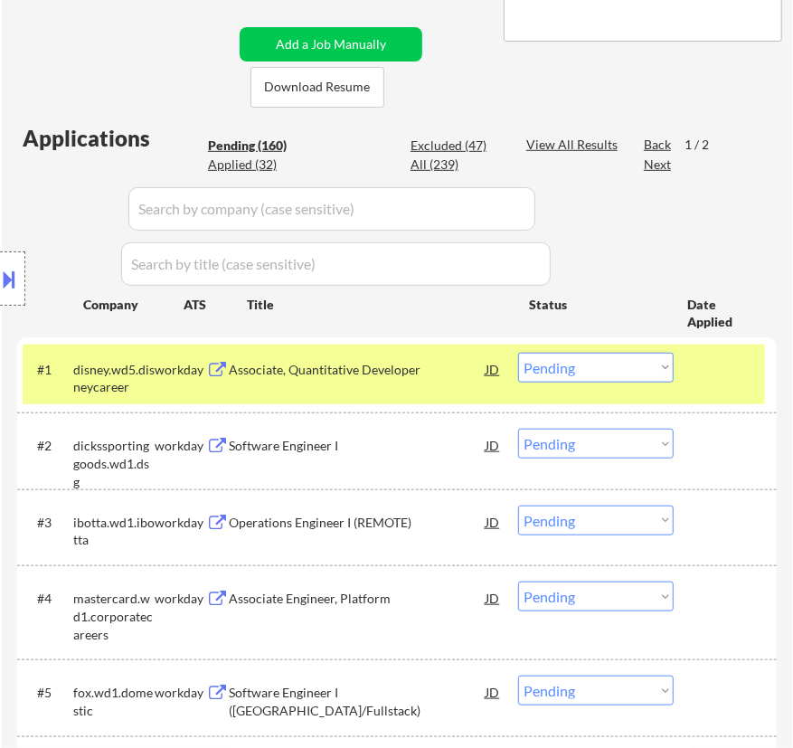
click at [407, 362] on div "Associate, Quantitative Developer" at bounding box center [357, 370] width 257 height 18
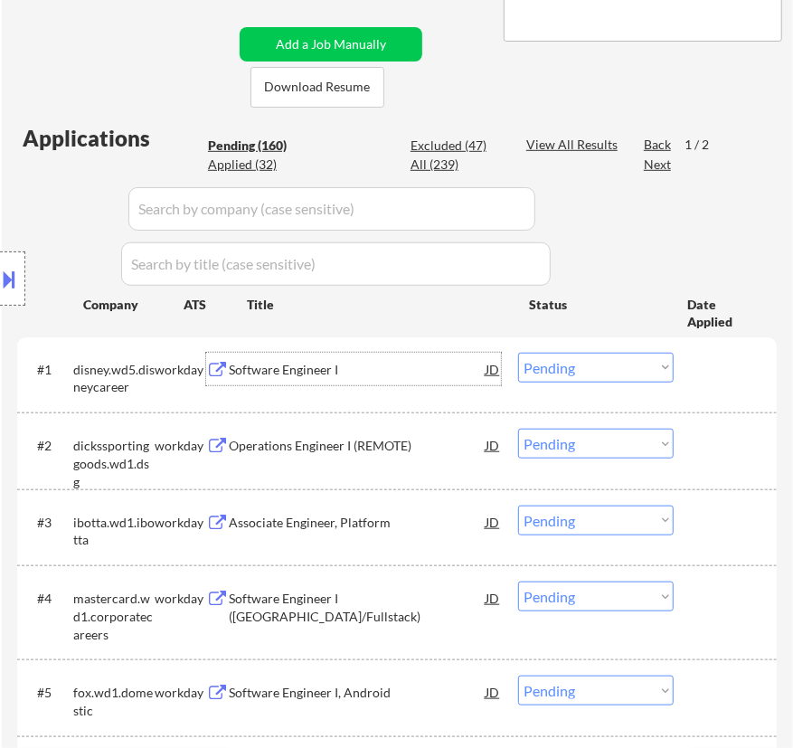
drag, startPoint x: 622, startPoint y: 367, endPoint x: 624, endPoint y: 380, distance: 12.8
click at [622, 367] on select "Choose an option... Pending Applied Excluded (Questions) Excluded (Expired) Exc…" at bounding box center [595, 368] width 155 height 30
click at [518, 353] on select "Choose an option... Pending Applied Excluded (Questions) Excluded (Expired) Exc…" at bounding box center [595, 368] width 155 height 30
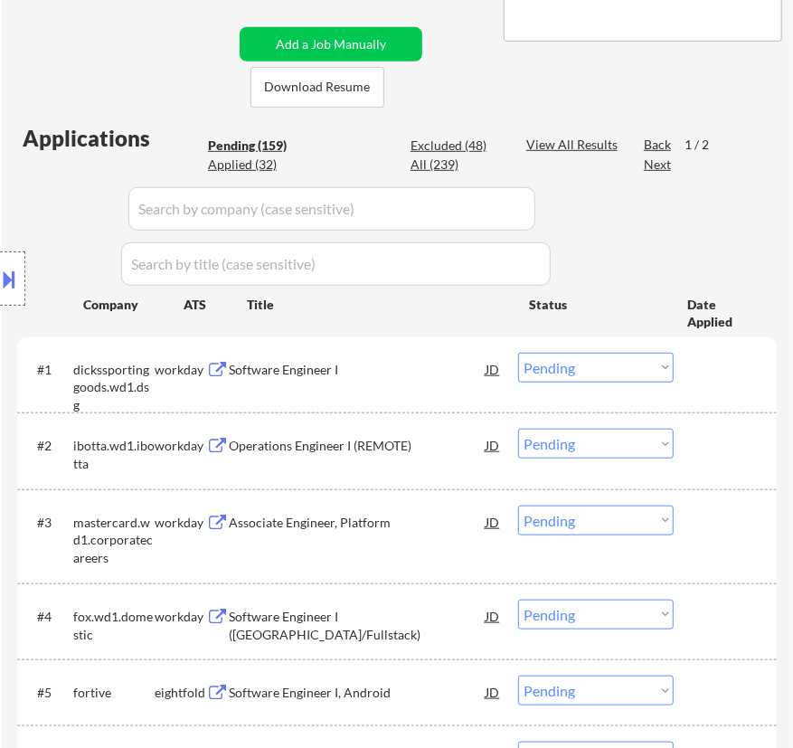
click at [393, 372] on div "Software Engineer I" at bounding box center [357, 370] width 257 height 18
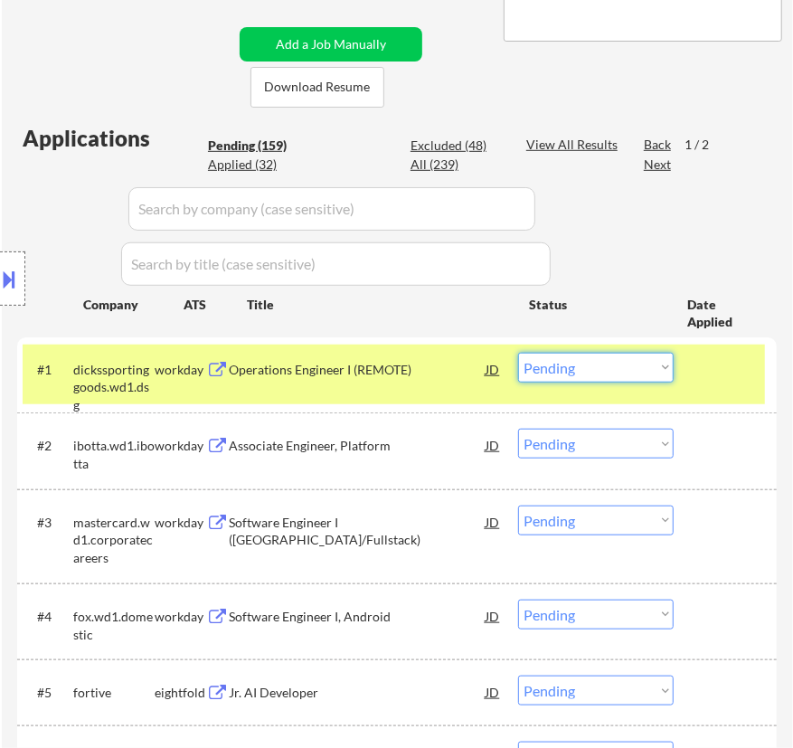
click at [622, 363] on select "Choose an option... Pending Applied Excluded (Questions) Excluded (Expired) Exc…" at bounding box center [595, 368] width 155 height 30
click at [518, 353] on select "Choose an option... Pending Applied Excluded (Questions) Excluded (Expired) Exc…" at bounding box center [595, 368] width 155 height 30
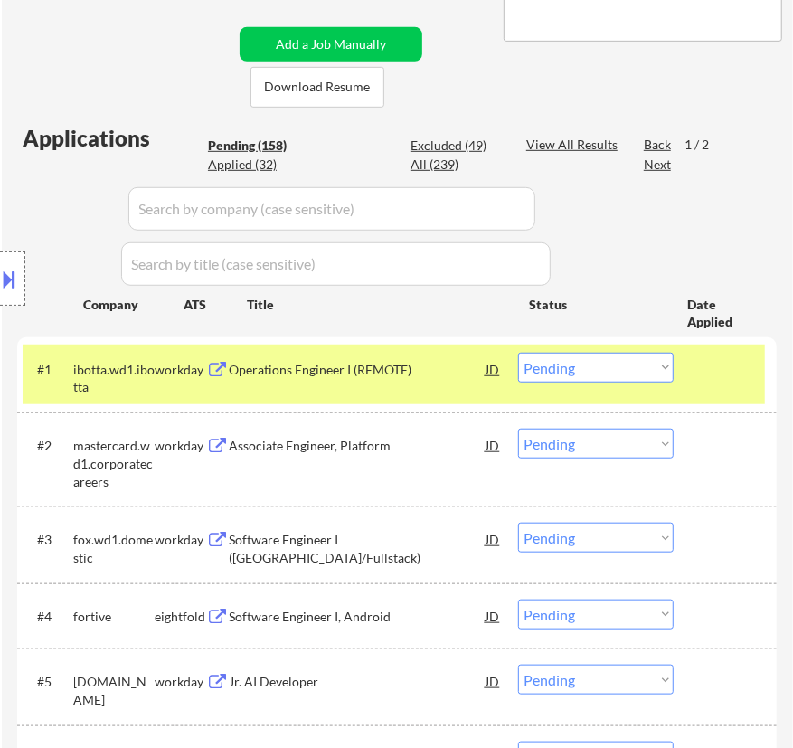
click at [432, 371] on div "Operations Engineer I (REMOTE)" at bounding box center [357, 370] width 257 height 18
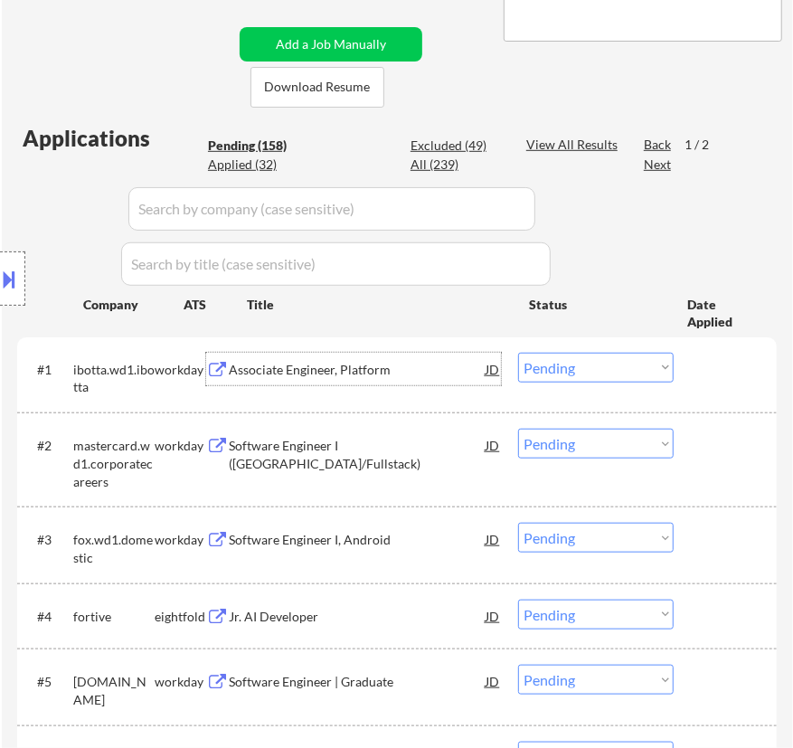
click at [579, 368] on select "Choose an option... Pending Applied Excluded (Questions) Excluded (Expired) Exc…" at bounding box center [595, 368] width 155 height 30
click at [518, 353] on select "Choose an option... Pending Applied Excluded (Questions) Excluded (Expired) Exc…" at bounding box center [595, 368] width 155 height 30
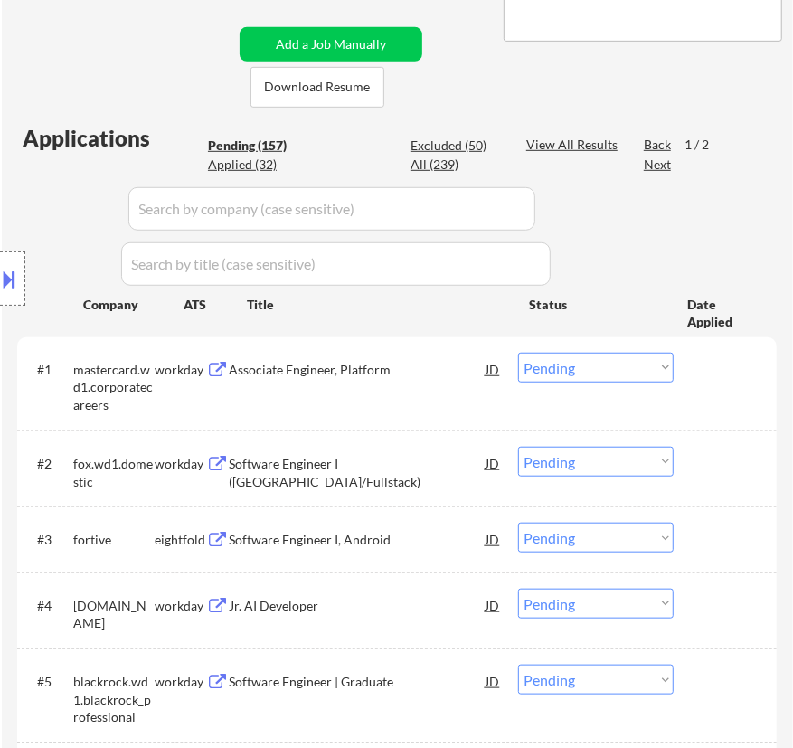
click at [381, 371] on div "Associate Engineer, Platform" at bounding box center [357, 370] width 257 height 18
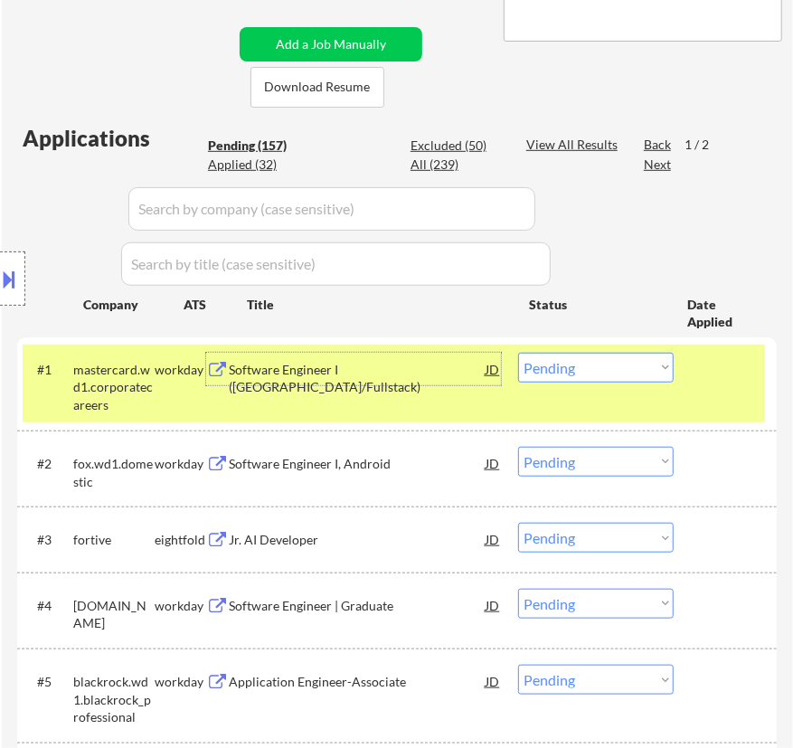
click at [603, 368] on select "Choose an option... Pending Applied Excluded (Questions) Excluded (Expired) Exc…" at bounding box center [595, 368] width 155 height 30
click at [518, 353] on select "Choose an option... Pending Applied Excluded (Questions) Excluded (Expired) Exc…" at bounding box center [595, 368] width 155 height 30
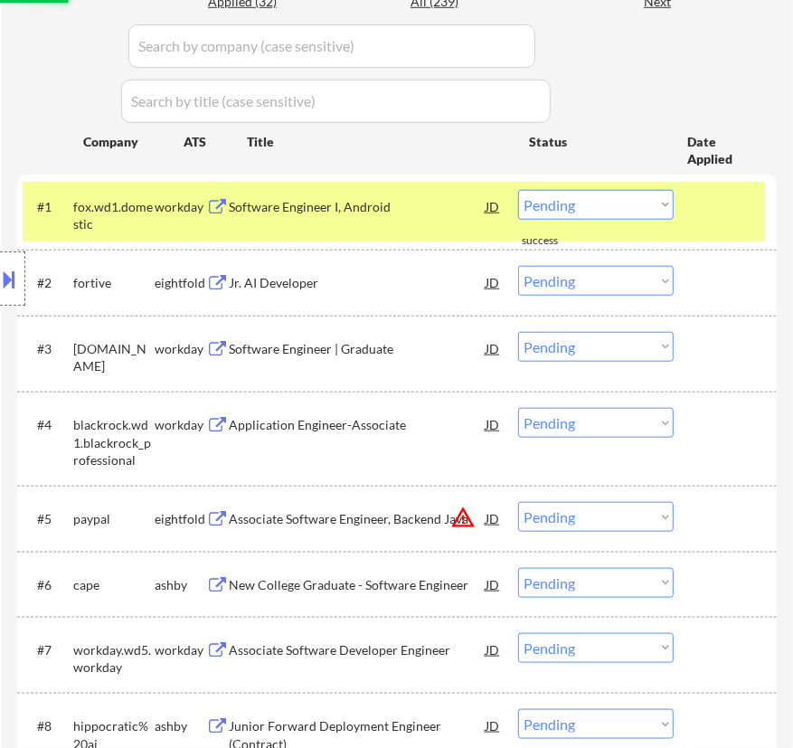
scroll to position [575, 0]
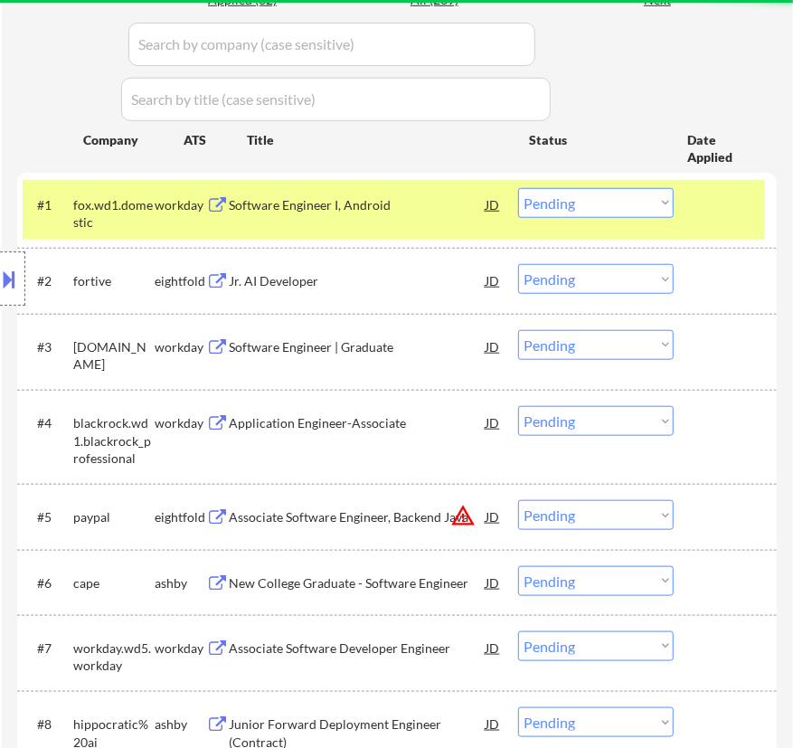
click at [380, 216] on div "Software Engineer I, Android" at bounding box center [357, 204] width 257 height 33
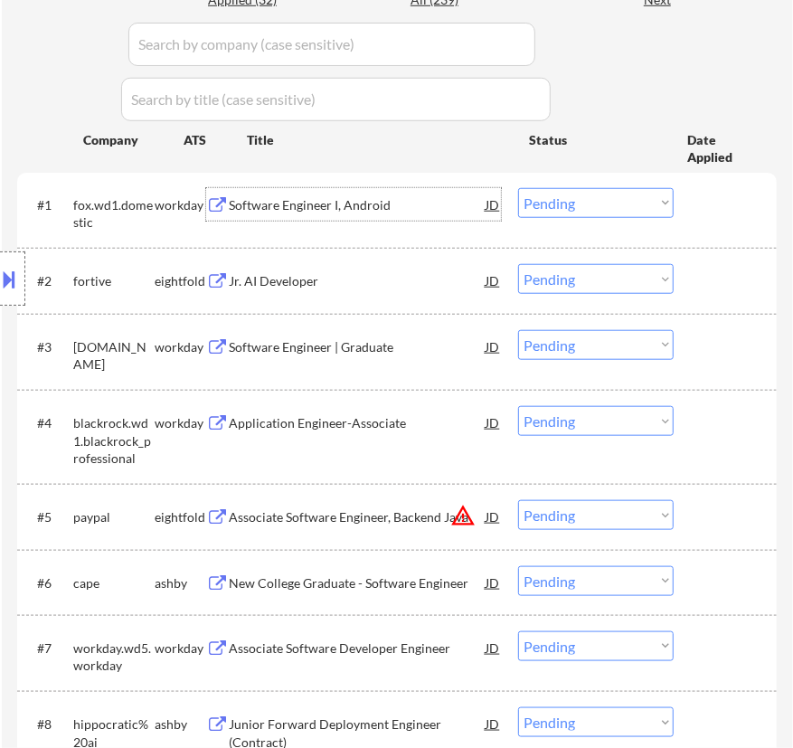
click at [606, 206] on select "Choose an option... Pending Applied Excluded (Questions) Excluded (Expired) Exc…" at bounding box center [595, 203] width 155 height 30
click at [518, 188] on select "Choose an option... Pending Applied Excluded (Questions) Excluded (Expired) Exc…" at bounding box center [595, 203] width 155 height 30
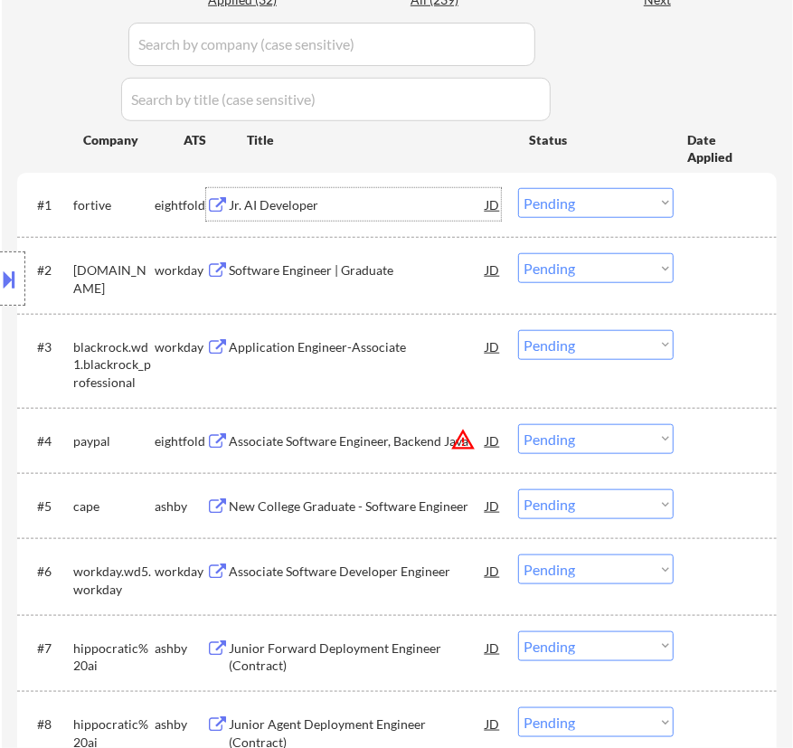
click at [331, 216] on div "Jr. AI Developer" at bounding box center [357, 204] width 257 height 33
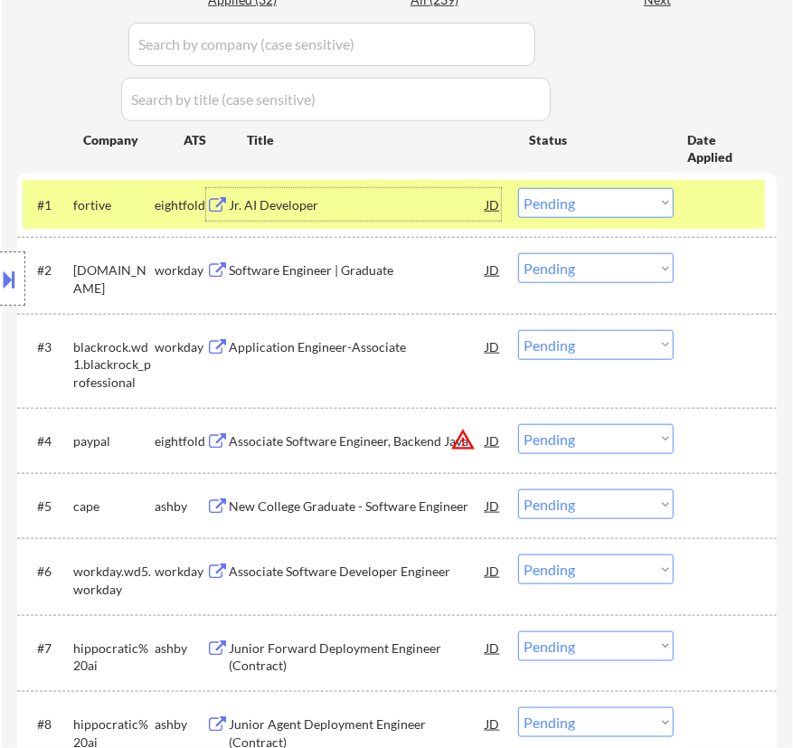
click at [599, 199] on select "Choose an option... Pending Applied Excluded (Questions) Excluded (Expired) Exc…" at bounding box center [595, 203] width 155 height 30
click at [518, 188] on select "Choose an option... Pending Applied Excluded (Questions) Excluded (Expired) Exc…" at bounding box center [595, 203] width 155 height 30
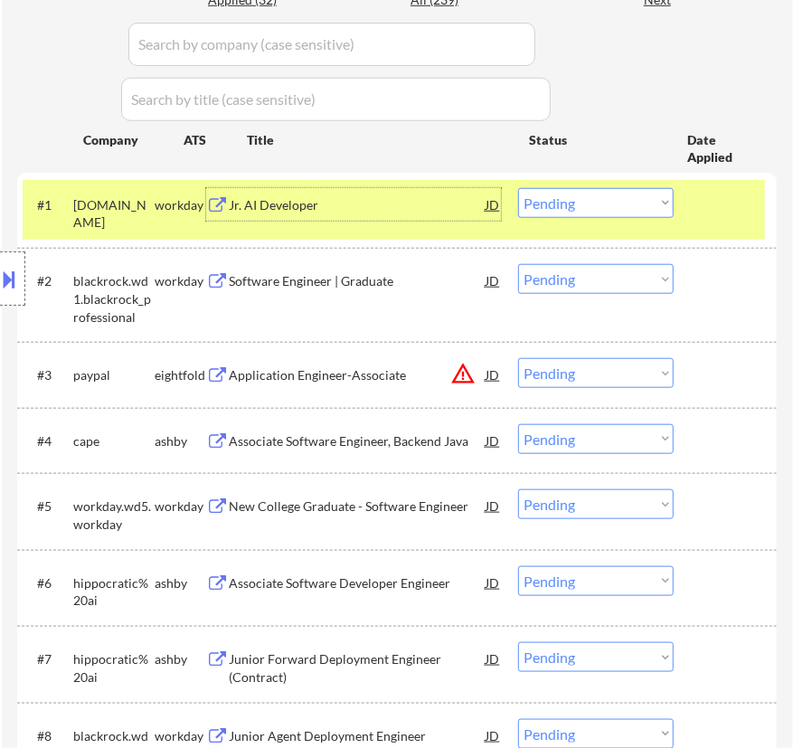
click at [400, 202] on div "Jr. AI Developer" at bounding box center [357, 205] width 257 height 18
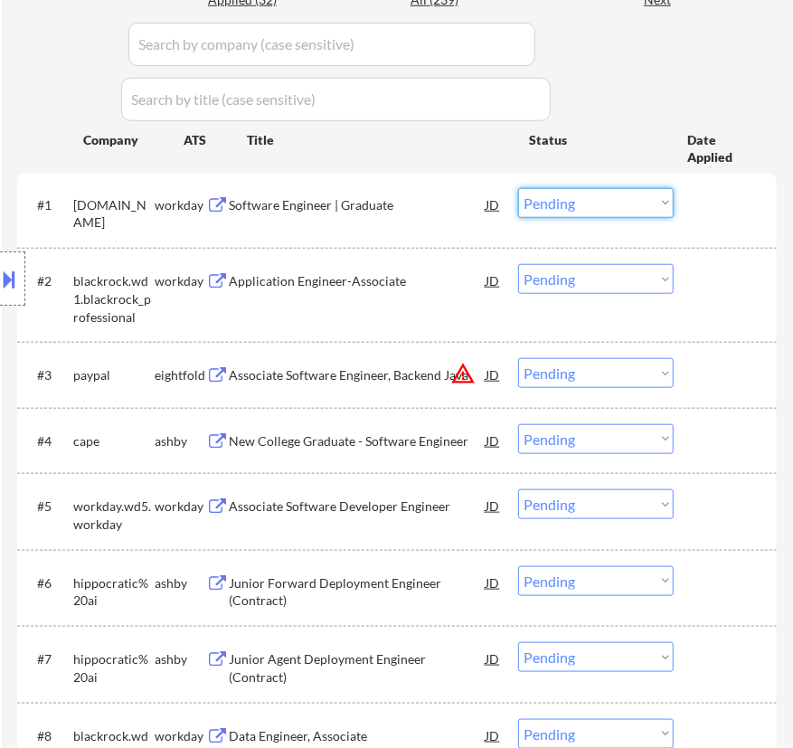
click at [554, 193] on select "Choose an option... Pending Applied Excluded (Questions) Excluded (Expired) Exc…" at bounding box center [595, 203] width 155 height 30
click at [518, 188] on select "Choose an option... Pending Applied Excluded (Questions) Excluded (Expired) Exc…" at bounding box center [595, 203] width 155 height 30
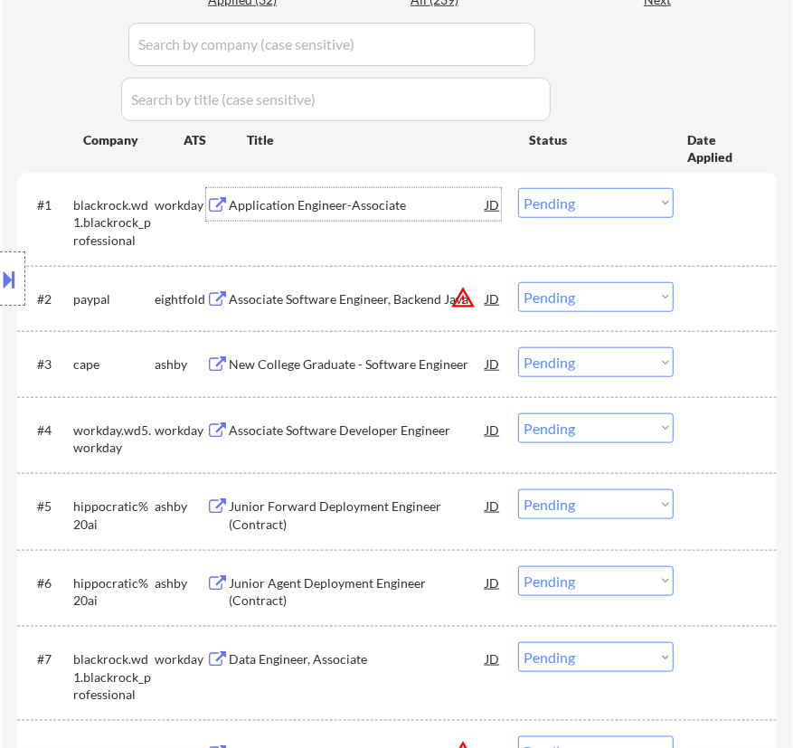
click at [393, 212] on div "Application Engineer-Associate" at bounding box center [357, 205] width 257 height 18
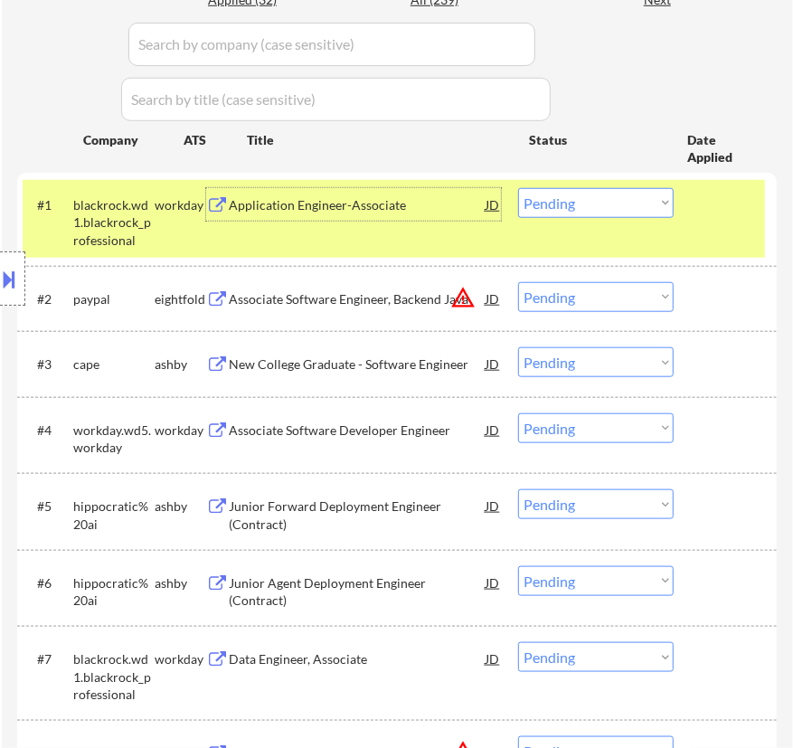
click at [604, 214] on select "Choose an option... Pending Applied Excluded (Questions) Excluded (Expired) Exc…" at bounding box center [595, 203] width 155 height 30
click at [518, 188] on select "Choose an option... Pending Applied Excluded (Questions) Excluded (Expired) Exc…" at bounding box center [595, 203] width 155 height 30
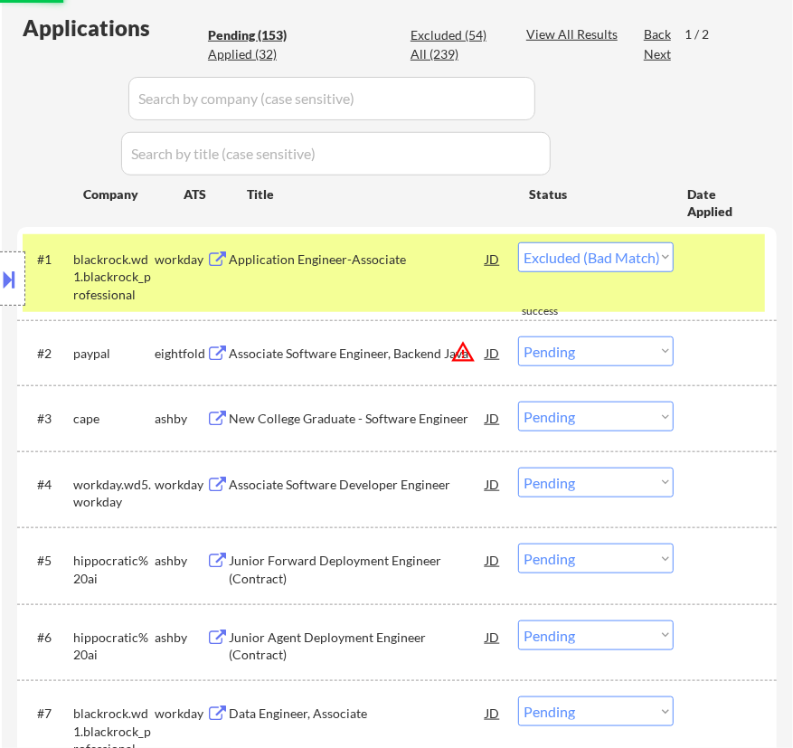
scroll to position [493, 0]
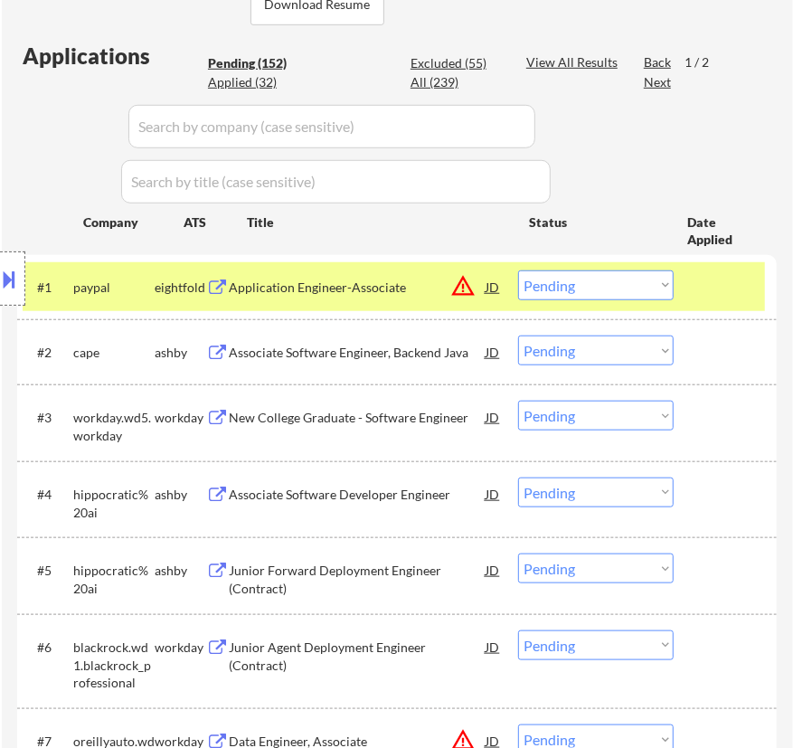
click at [419, 285] on div "Application Engineer-Associate" at bounding box center [357, 287] width 257 height 18
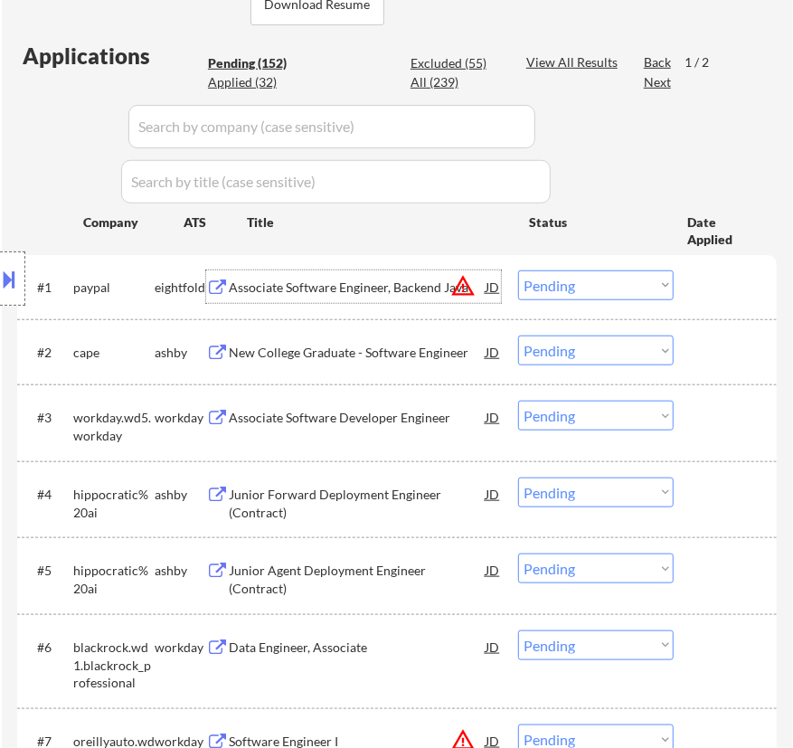
click at [606, 284] on select "Choose an option... Pending Applied Excluded (Questions) Excluded (Expired) Exc…" at bounding box center [595, 285] width 155 height 30
click at [518, 270] on select "Choose an option... Pending Applied Excluded (Questions) Excluded (Expired) Exc…" at bounding box center [595, 285] width 155 height 30
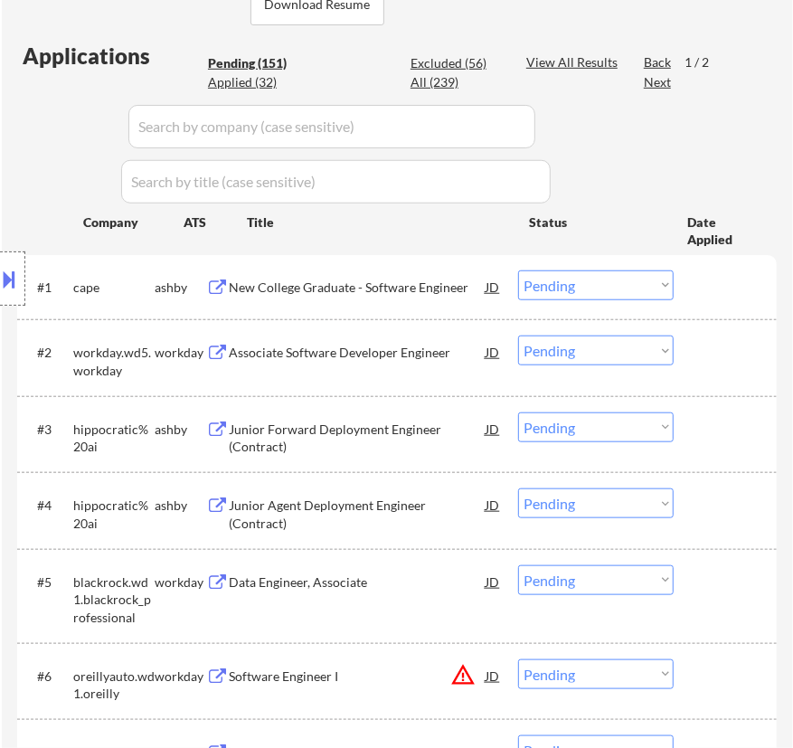
click at [444, 284] on div "New College Graduate - Software Engineer" at bounding box center [357, 287] width 257 height 18
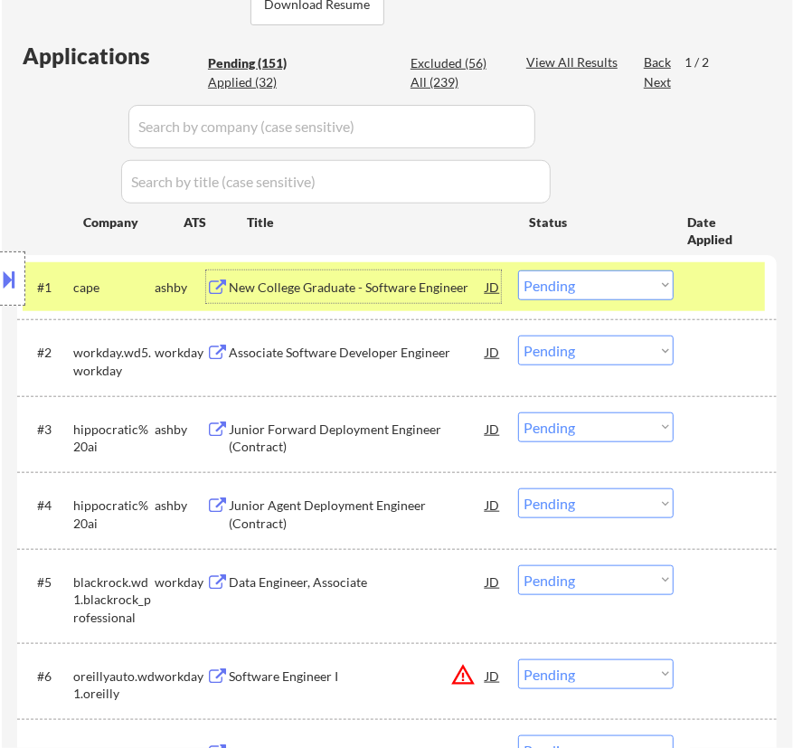
click at [604, 286] on select "Choose an option... Pending Applied Excluded (Questions) Excluded (Expired) Exc…" at bounding box center [595, 285] width 155 height 30
click at [518, 270] on select "Choose an option... Pending Applied Excluded (Questions) Excluded (Expired) Exc…" at bounding box center [595, 285] width 155 height 30
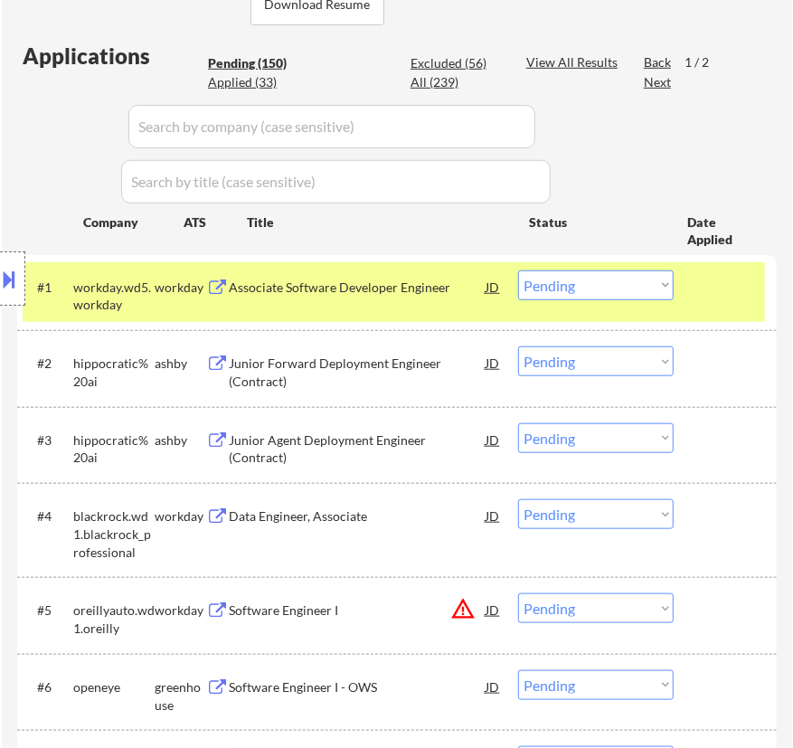
click at [463, 289] on div "Associate Software Developer Engineer" at bounding box center [357, 287] width 257 height 18
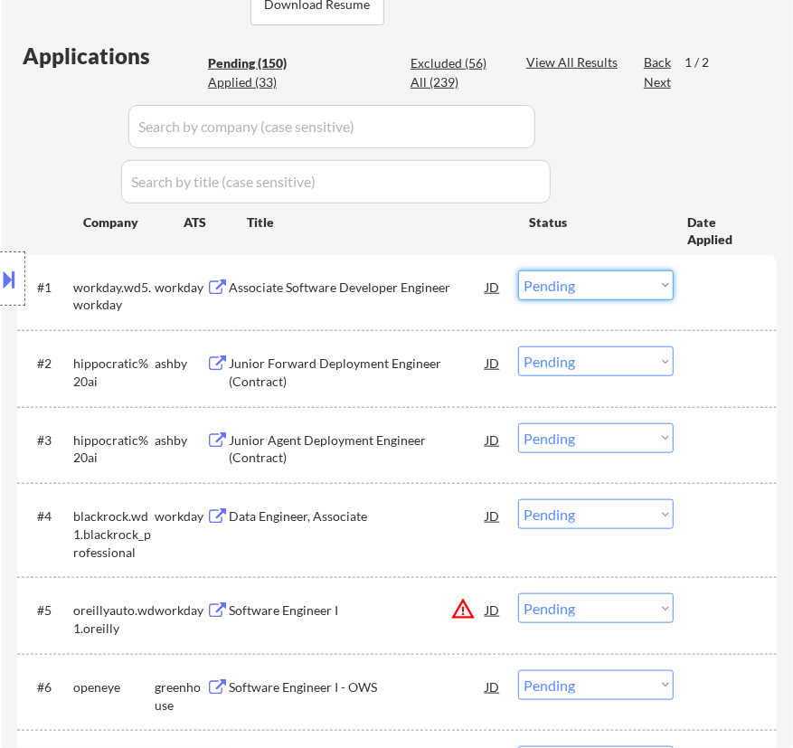
click at [590, 277] on select "Choose an option... Pending Applied Excluded (Questions) Excluded (Expired) Exc…" at bounding box center [595, 285] width 155 height 30
click at [518, 270] on select "Choose an option... Pending Applied Excluded (Questions) Excluded (Expired) Exc…" at bounding box center [595, 285] width 155 height 30
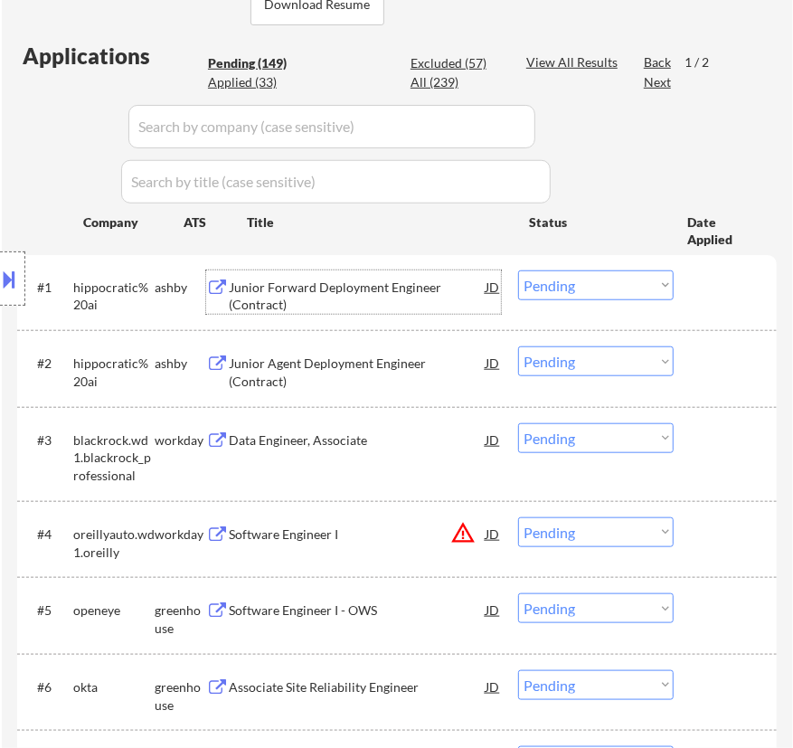
click at [371, 285] on div "Junior Forward Deployment Engineer (Contract)" at bounding box center [357, 295] width 257 height 35
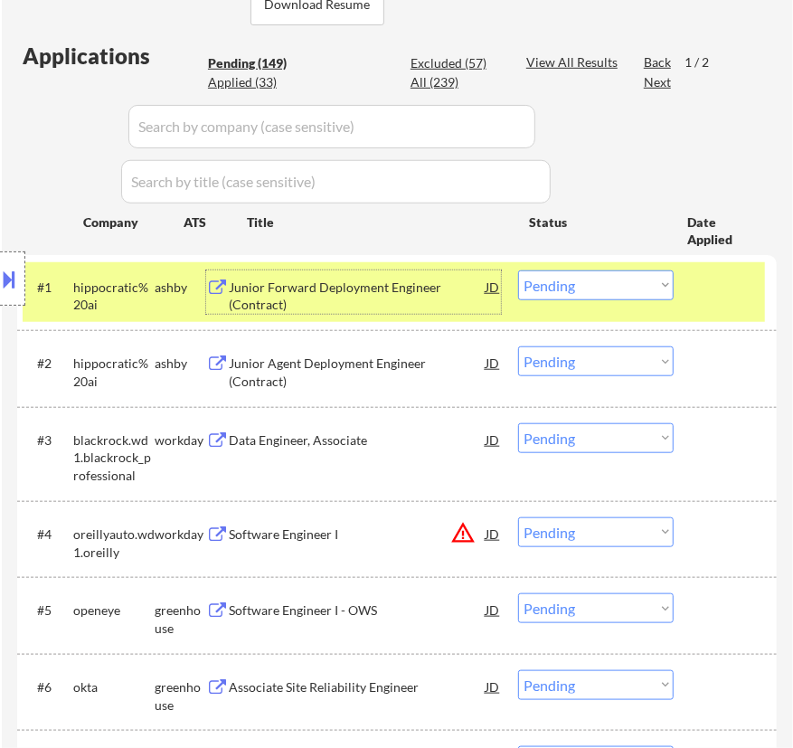
click at [625, 288] on select "Choose an option... Pending Applied Excluded (Questions) Excluded (Expired) Exc…" at bounding box center [595, 285] width 155 height 30
click at [518, 270] on select "Choose an option... Pending Applied Excluded (Questions) Excluded (Expired) Exc…" at bounding box center [595, 285] width 155 height 30
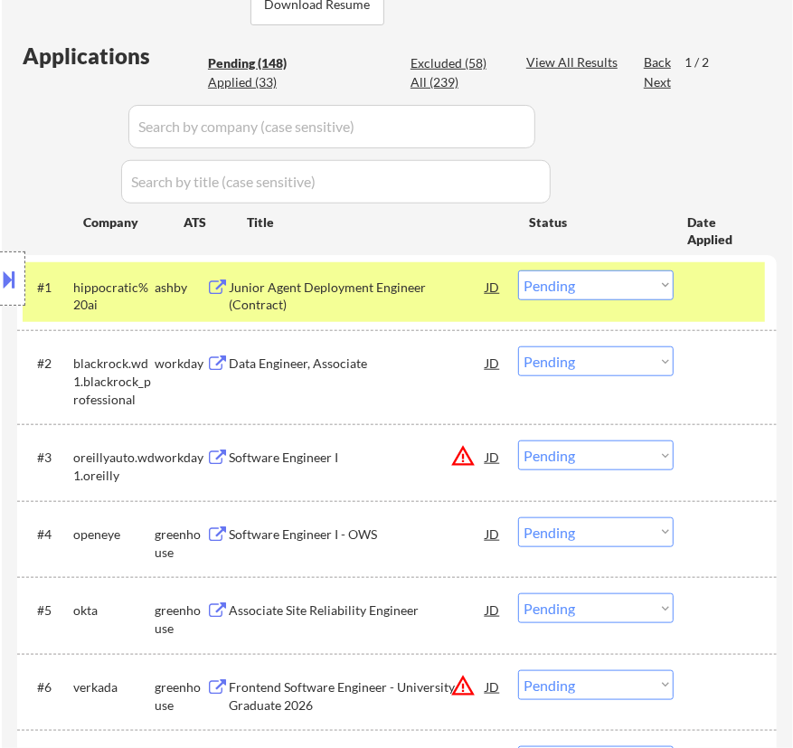
click at [431, 289] on div "Junior Agent Deployment Engineer (Contract)" at bounding box center [357, 295] width 257 height 35
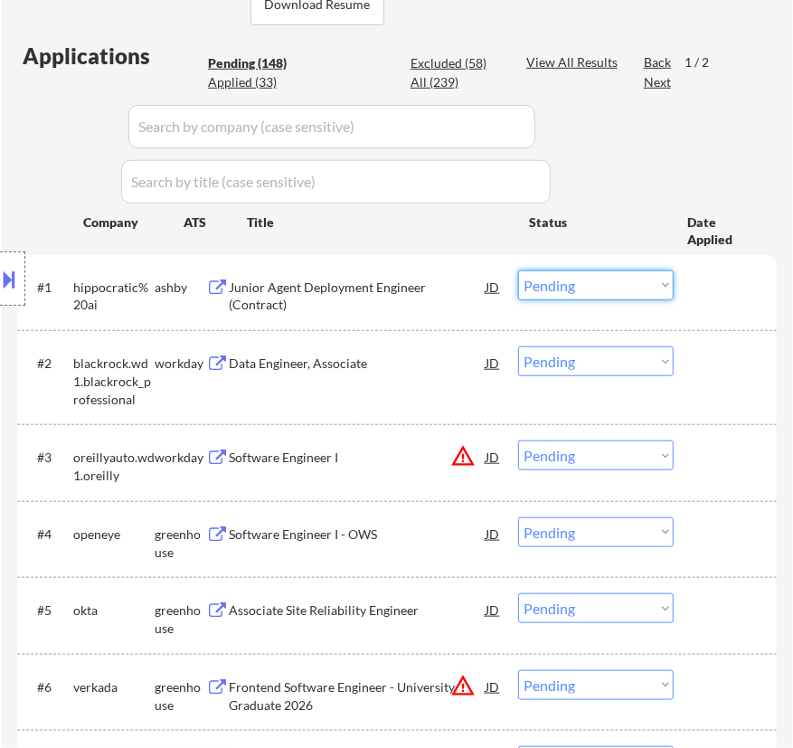
click at [622, 277] on select "Choose an option... Pending Applied Excluded (Questions) Excluded (Expired) Exc…" at bounding box center [595, 285] width 155 height 30
click at [518, 270] on select "Choose an option... Pending Applied Excluded (Questions) Excluded (Expired) Exc…" at bounding box center [595, 285] width 155 height 30
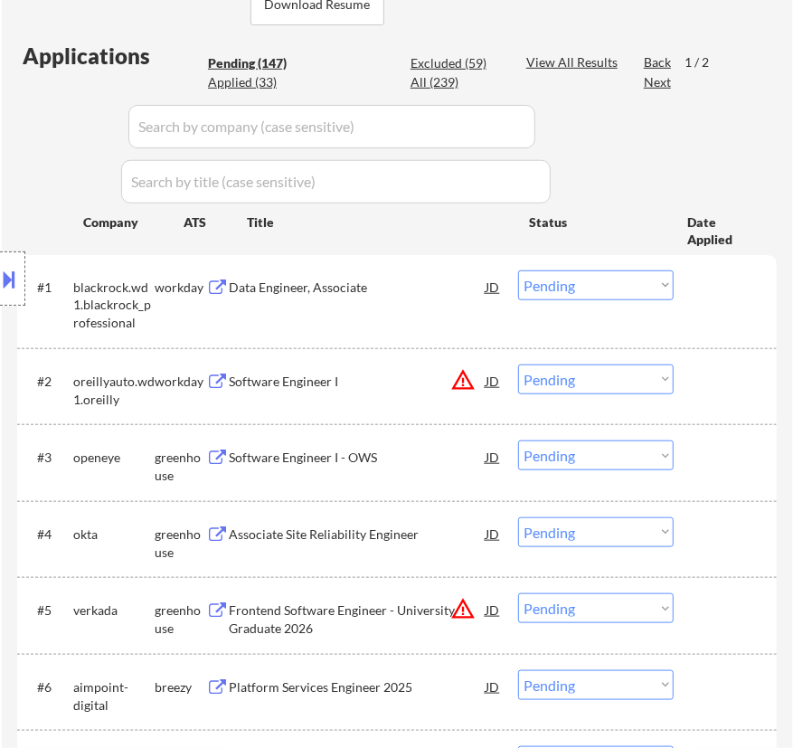
click at [373, 296] on div "Data Engineer, Associate" at bounding box center [357, 286] width 257 height 33
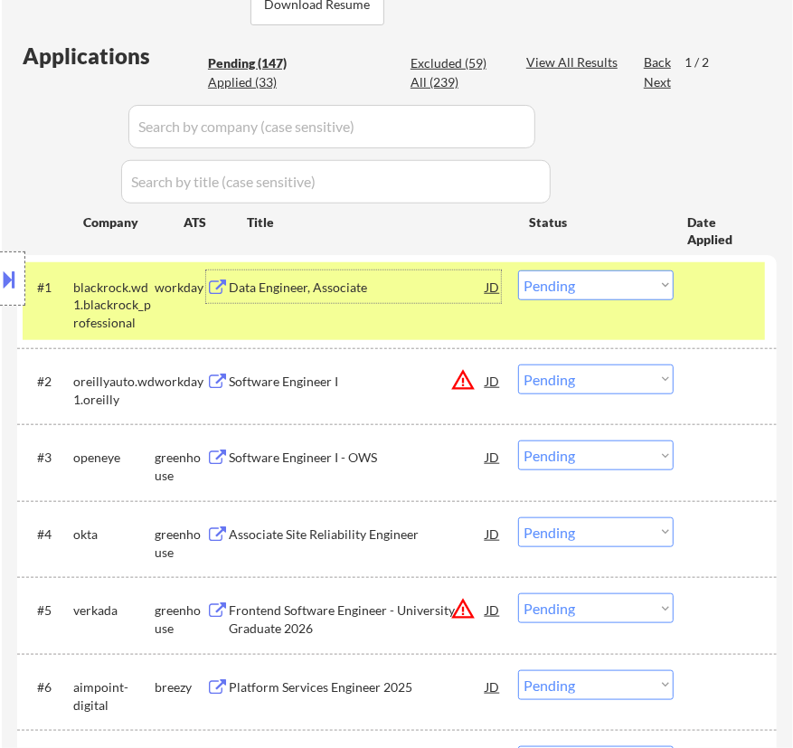
click at [628, 293] on select "Choose an option... Pending Applied Excluded (Questions) Excluded (Expired) Exc…" at bounding box center [595, 285] width 155 height 30
click at [518, 270] on select "Choose an option... Pending Applied Excluded (Questions) Excluded (Expired) Exc…" at bounding box center [595, 285] width 155 height 30
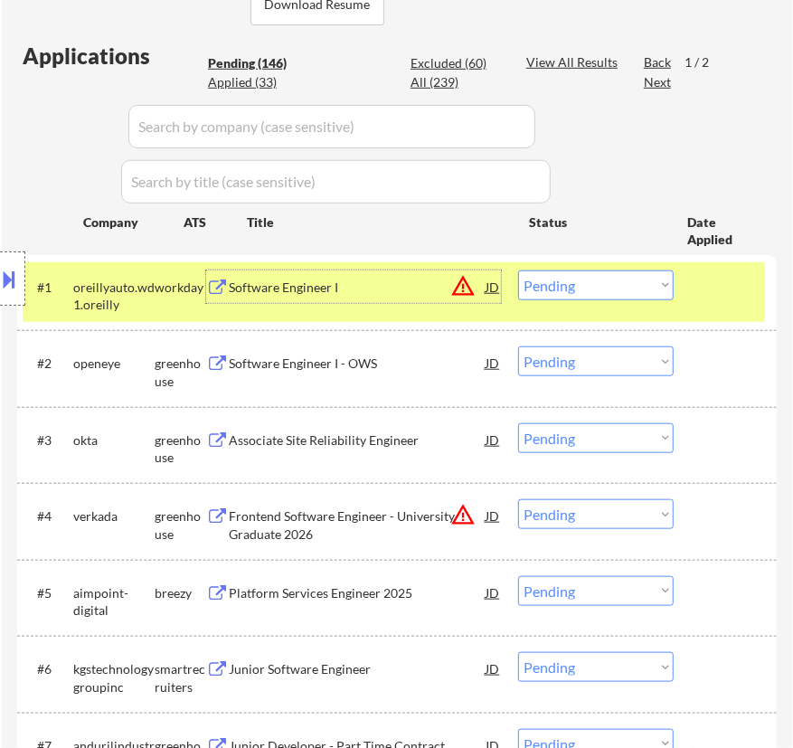
click at [397, 300] on div "Software Engineer I" at bounding box center [357, 286] width 257 height 33
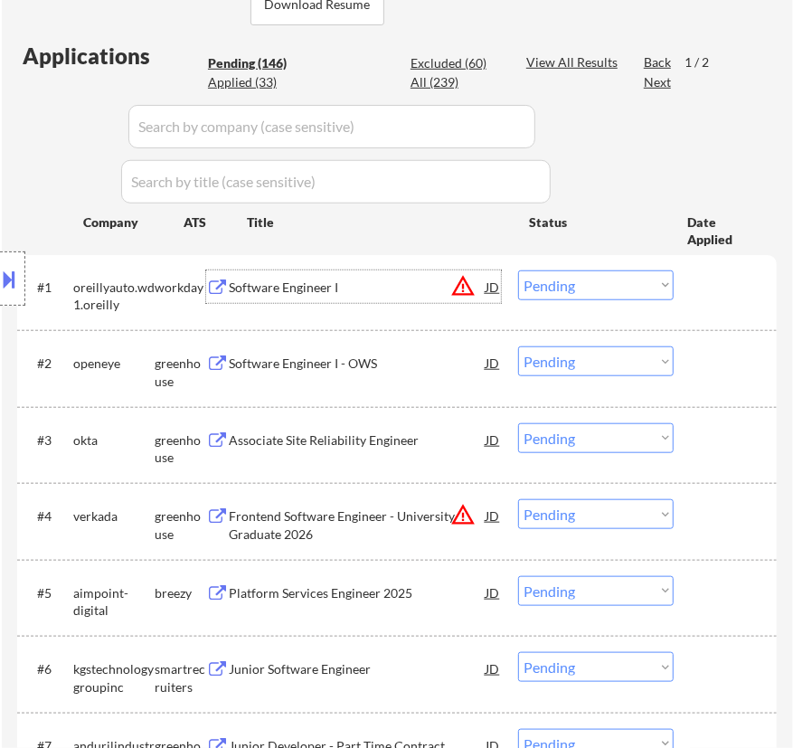
click at [606, 283] on select "Choose an option... Pending Applied Excluded (Questions) Excluded (Expired) Exc…" at bounding box center [595, 285] width 155 height 30
click at [518, 270] on select "Choose an option... Pending Applied Excluded (Questions) Excluded (Expired) Exc…" at bounding box center [595, 285] width 155 height 30
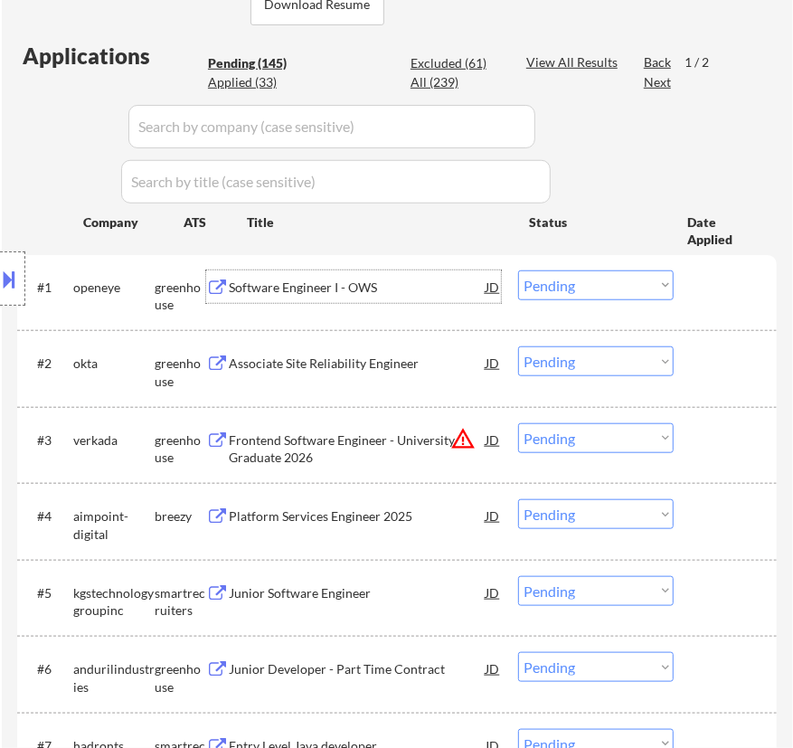
click at [380, 287] on div "Software Engineer I - OWS" at bounding box center [357, 287] width 257 height 18
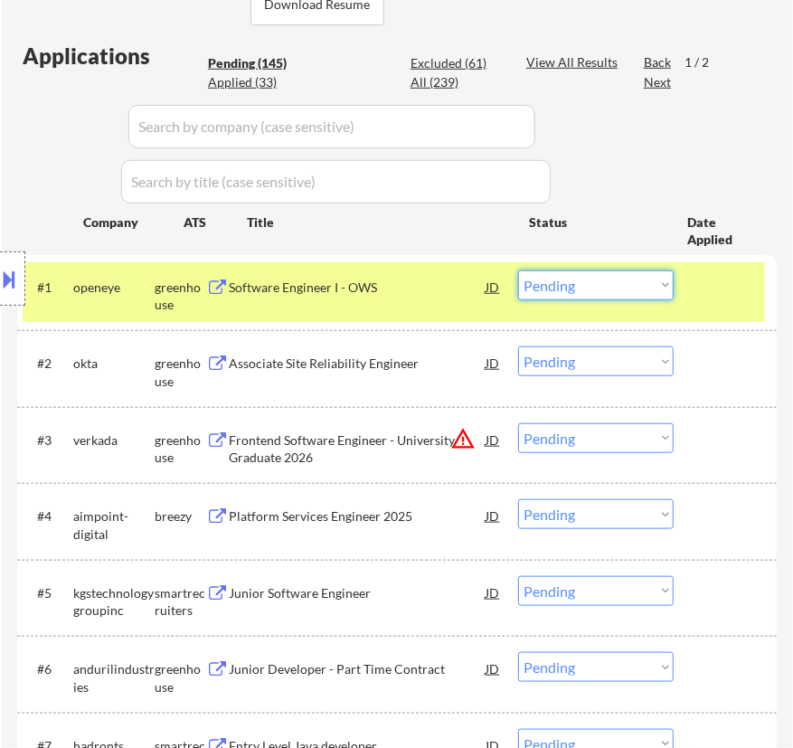
click at [587, 287] on select "Choose an option... Pending Applied Excluded (Questions) Excluded (Expired) Exc…" at bounding box center [595, 285] width 155 height 30
click at [518, 270] on select "Choose an option... Pending Applied Excluded (Questions) Excluded (Expired) Exc…" at bounding box center [595, 285] width 155 height 30
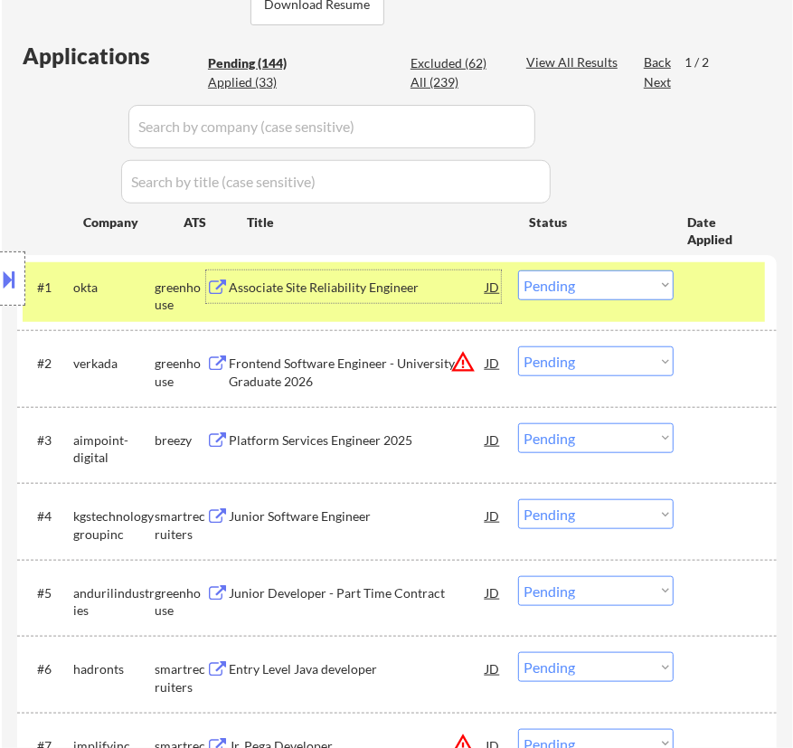
click at [422, 290] on div "Associate Site Reliability Engineer" at bounding box center [357, 287] width 257 height 18
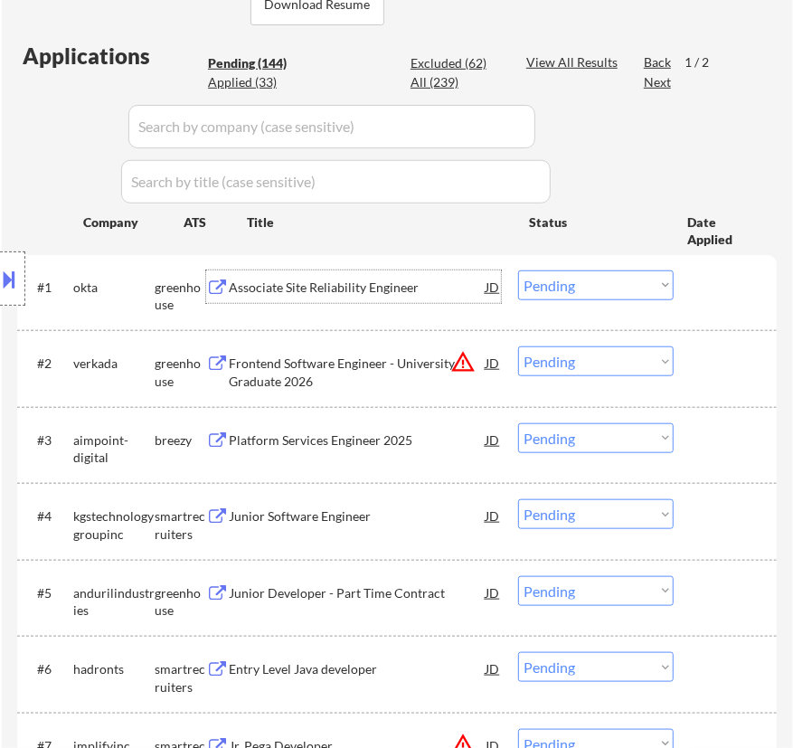
click at [573, 287] on select "Choose an option... Pending Applied Excluded (Questions) Excluded (Expired) Exc…" at bounding box center [595, 285] width 155 height 30
click at [518, 270] on select "Choose an option... Pending Applied Excluded (Questions) Excluded (Expired) Exc…" at bounding box center [595, 285] width 155 height 30
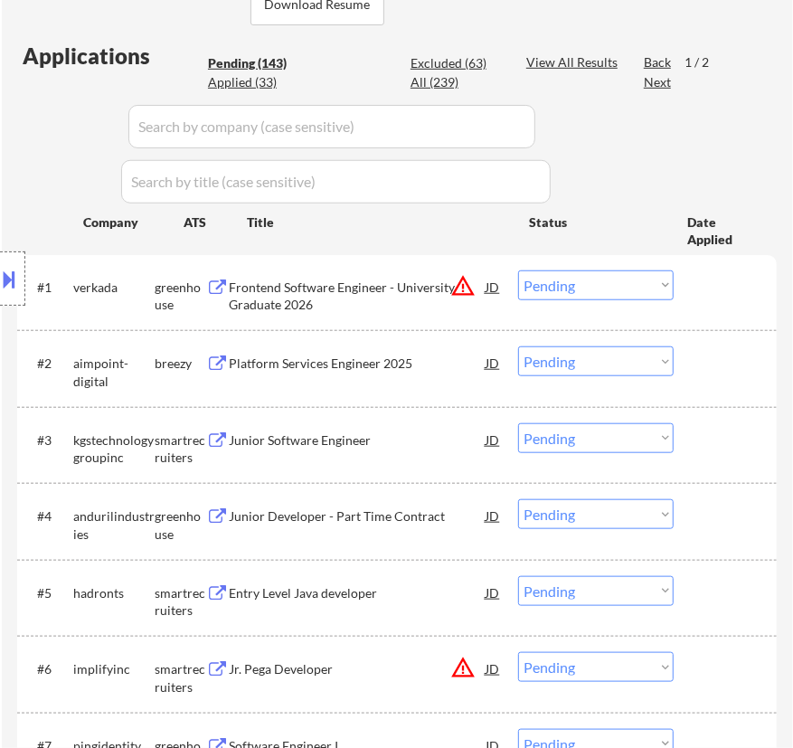
click at [378, 289] on div "Frontend Software Engineer - University Graduate 2026" at bounding box center [357, 295] width 257 height 35
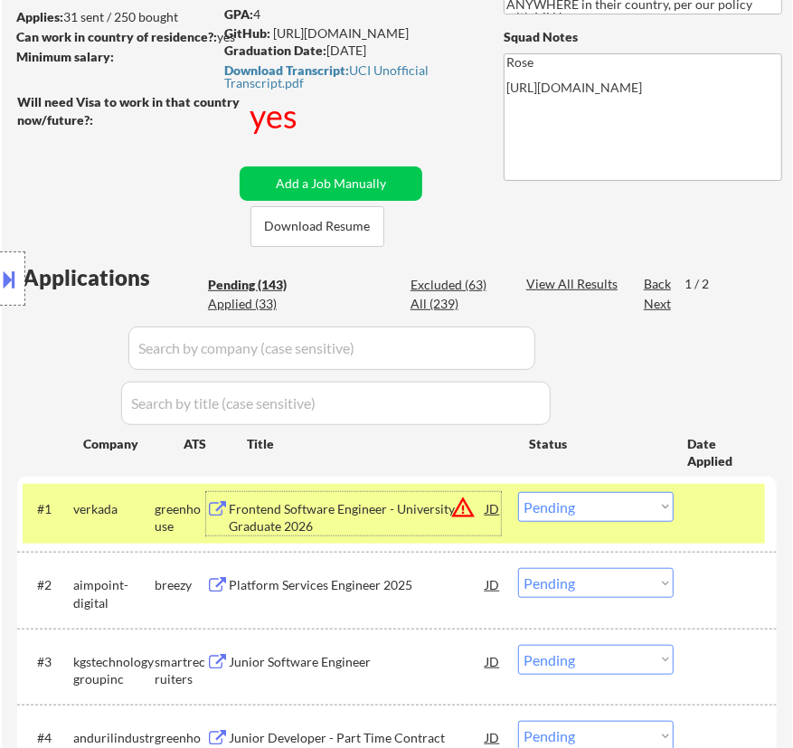
scroll to position [246, 0]
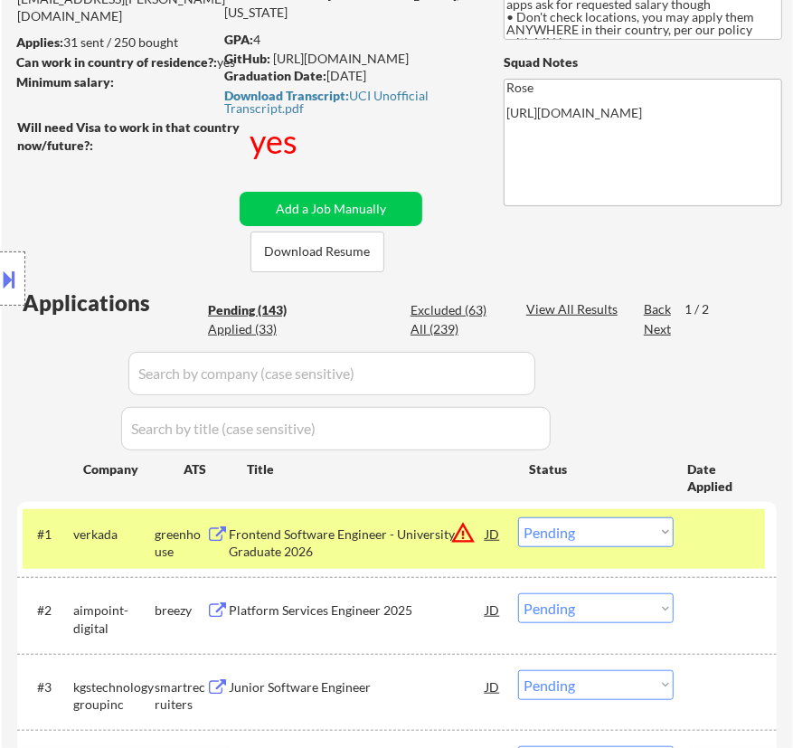
click at [284, 112] on div "Location Inclusions: country:[GEOGRAPHIC_DATA]" at bounding box center [162, 278] width 324 height 335
click at [290, 107] on div "Download Transcript: UCI Unofficial Transcript.pdf" at bounding box center [349, 101] width 251 height 25
click at [600, 532] on select "Choose an option... Pending Applied Excluded (Questions) Excluded (Expired) Exc…" at bounding box center [595, 532] width 155 height 30
click at [518, 517] on select "Choose an option... Pending Applied Excluded (Questions) Excluded (Expired) Exc…" at bounding box center [595, 532] width 155 height 30
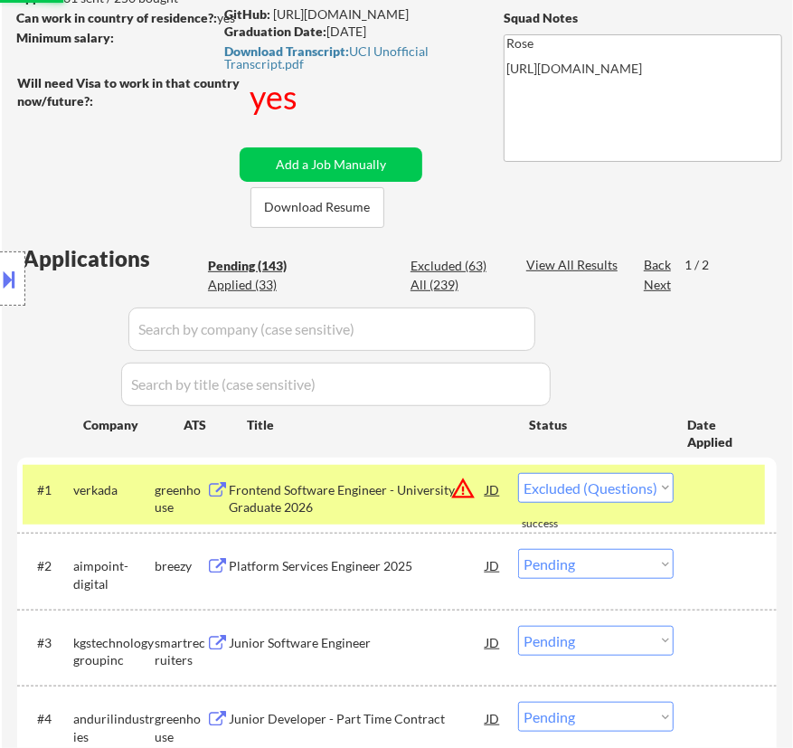
scroll to position [410, 0]
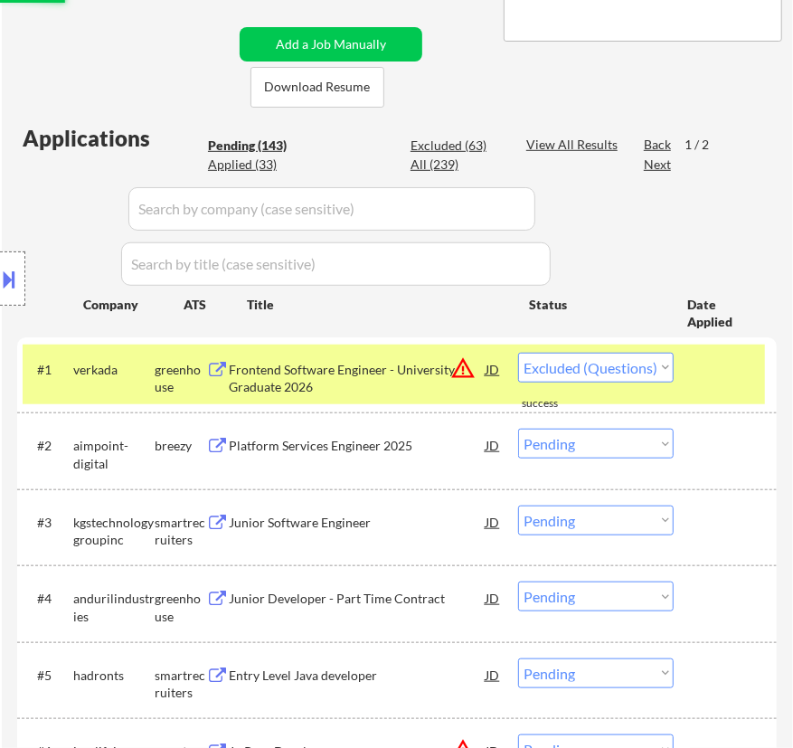
select select ""pending""
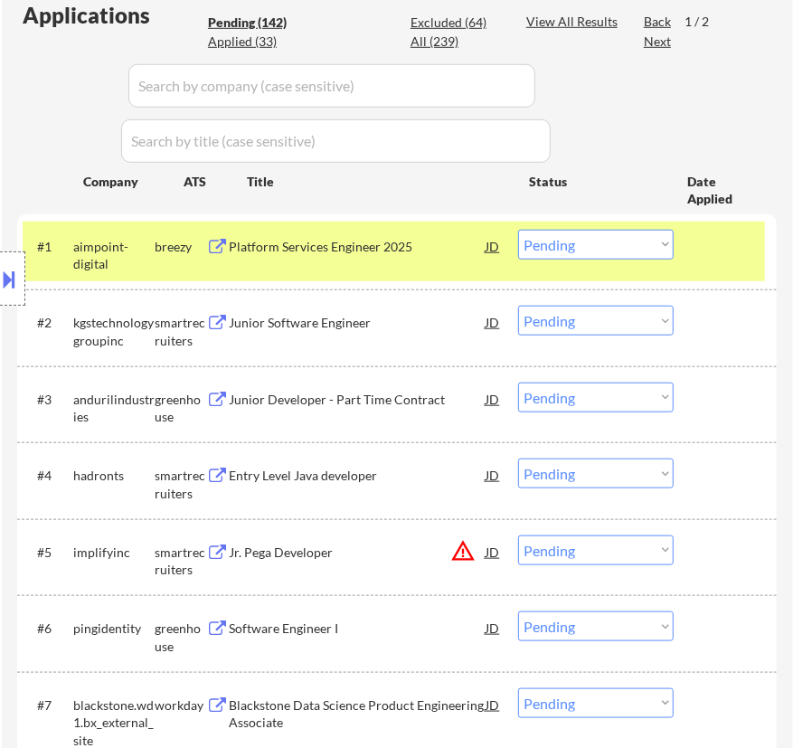
scroll to position [575, 0]
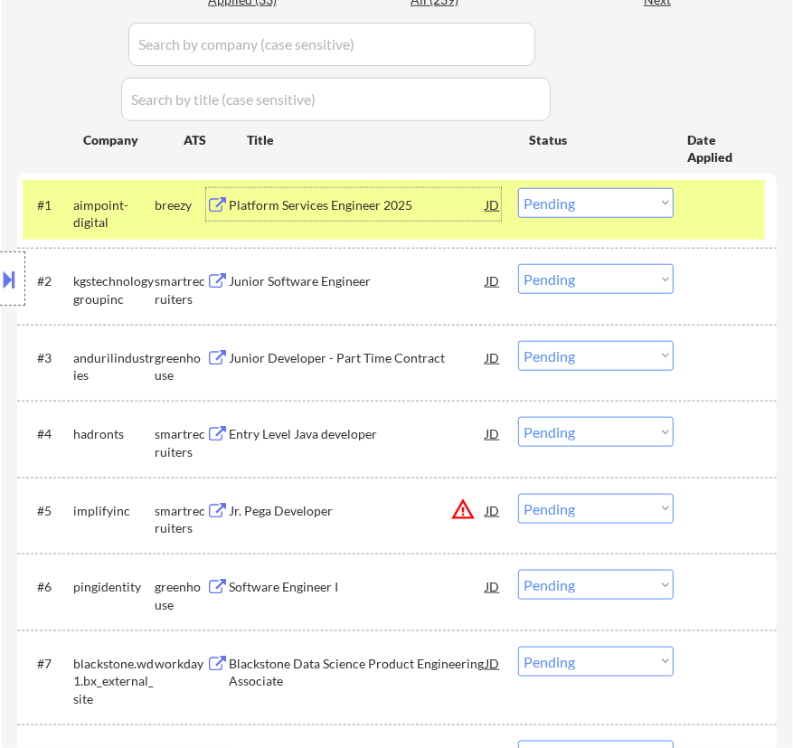
click at [417, 212] on div "Platform Services Engineer 2025" at bounding box center [357, 205] width 257 height 18
